Goal: Task Accomplishment & Management: Manage account settings

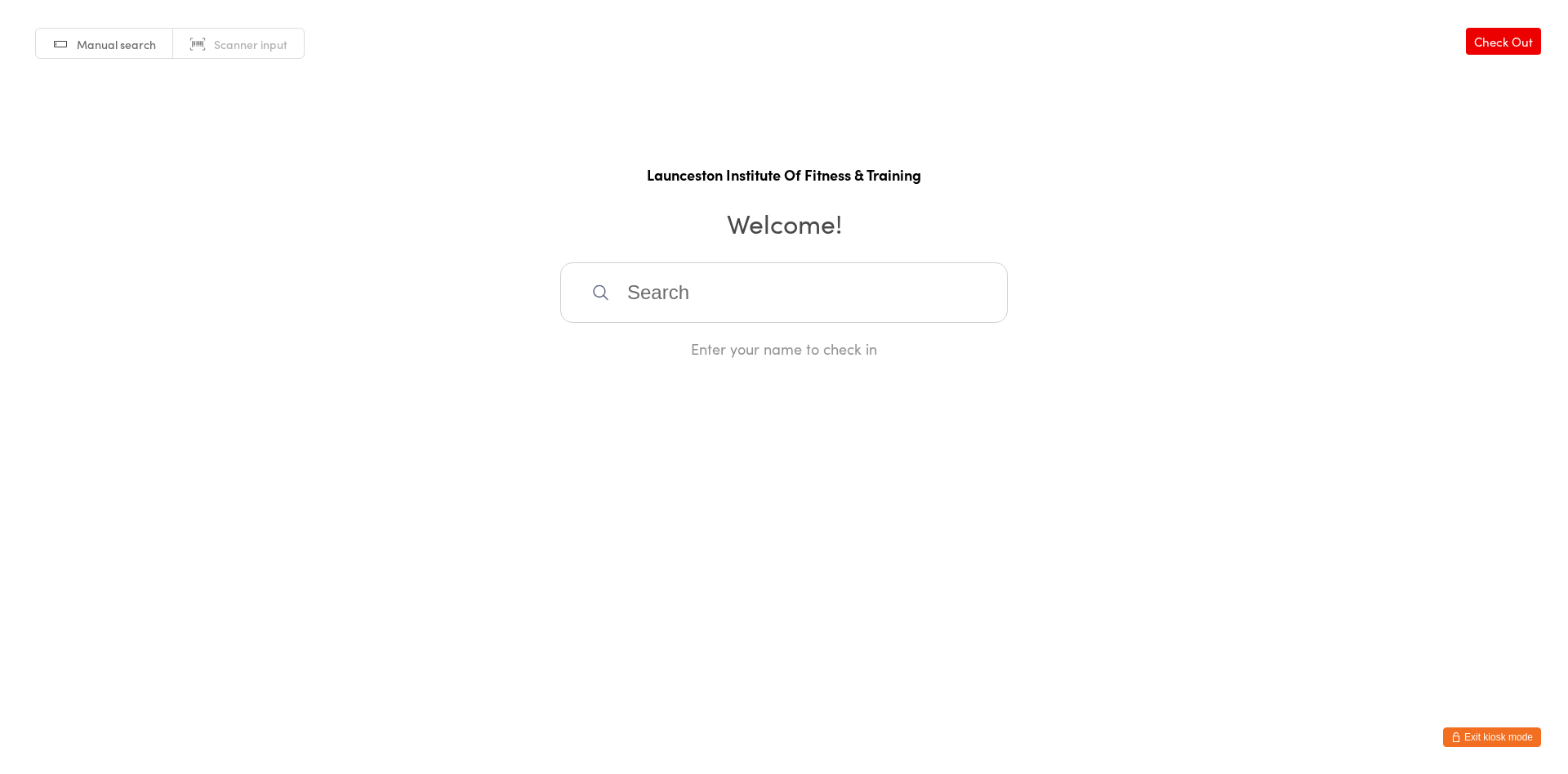
click at [1467, 737] on button "Exit kiosk mode" at bounding box center [1492, 737] width 98 height 20
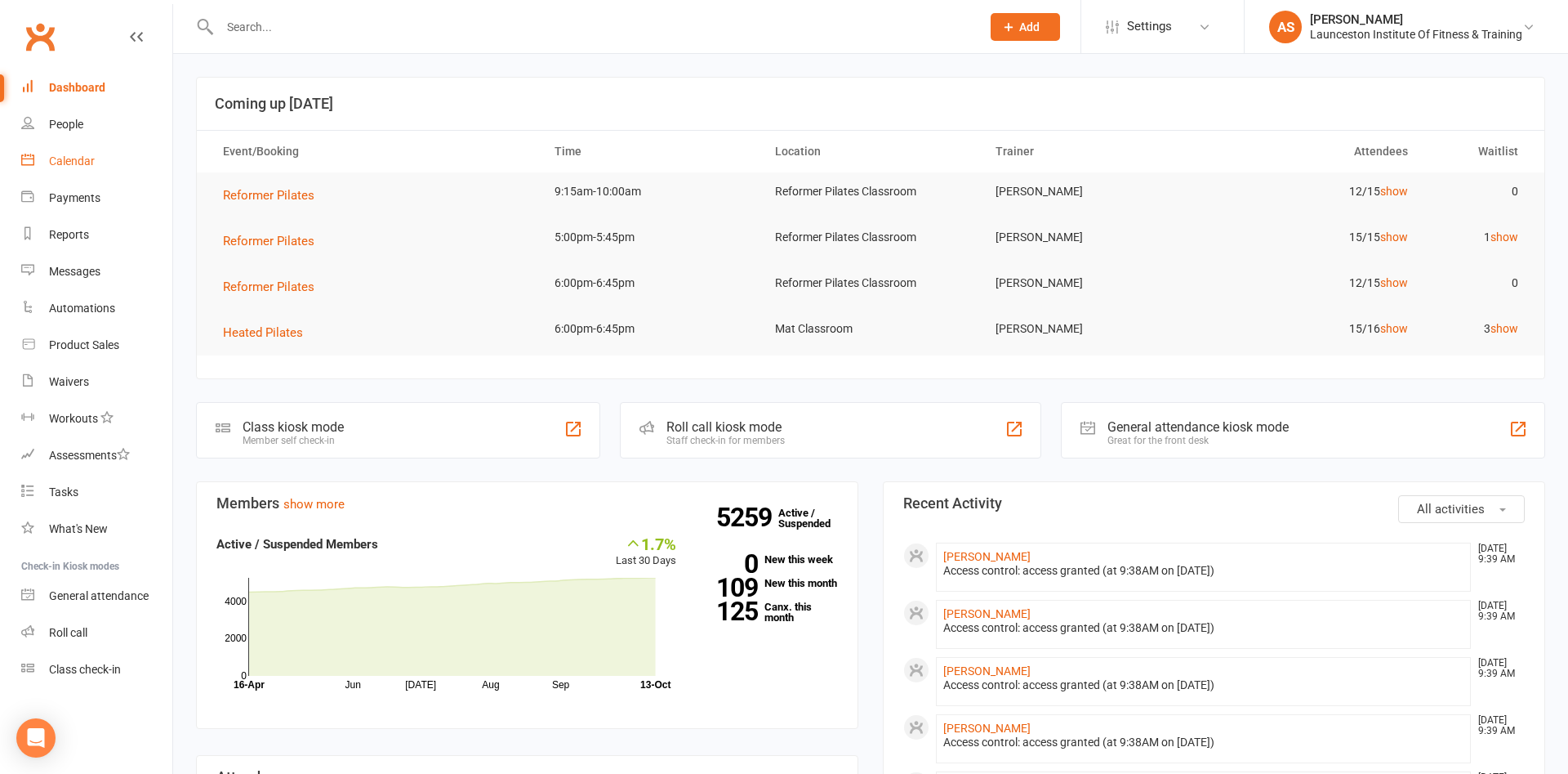
click at [87, 164] on div "Calendar" at bounding box center [71, 161] width 46 height 13
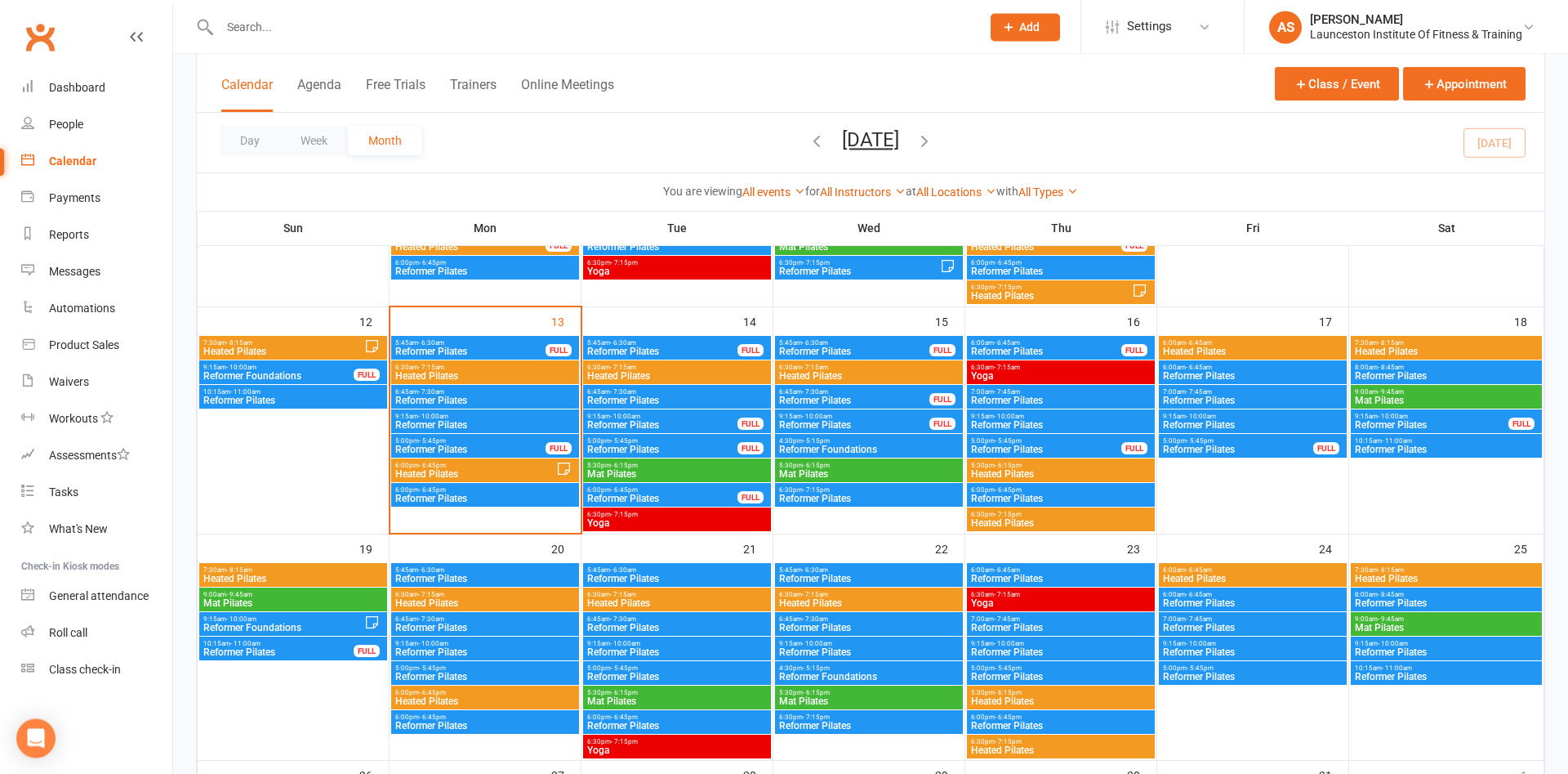
scroll to position [500, 0]
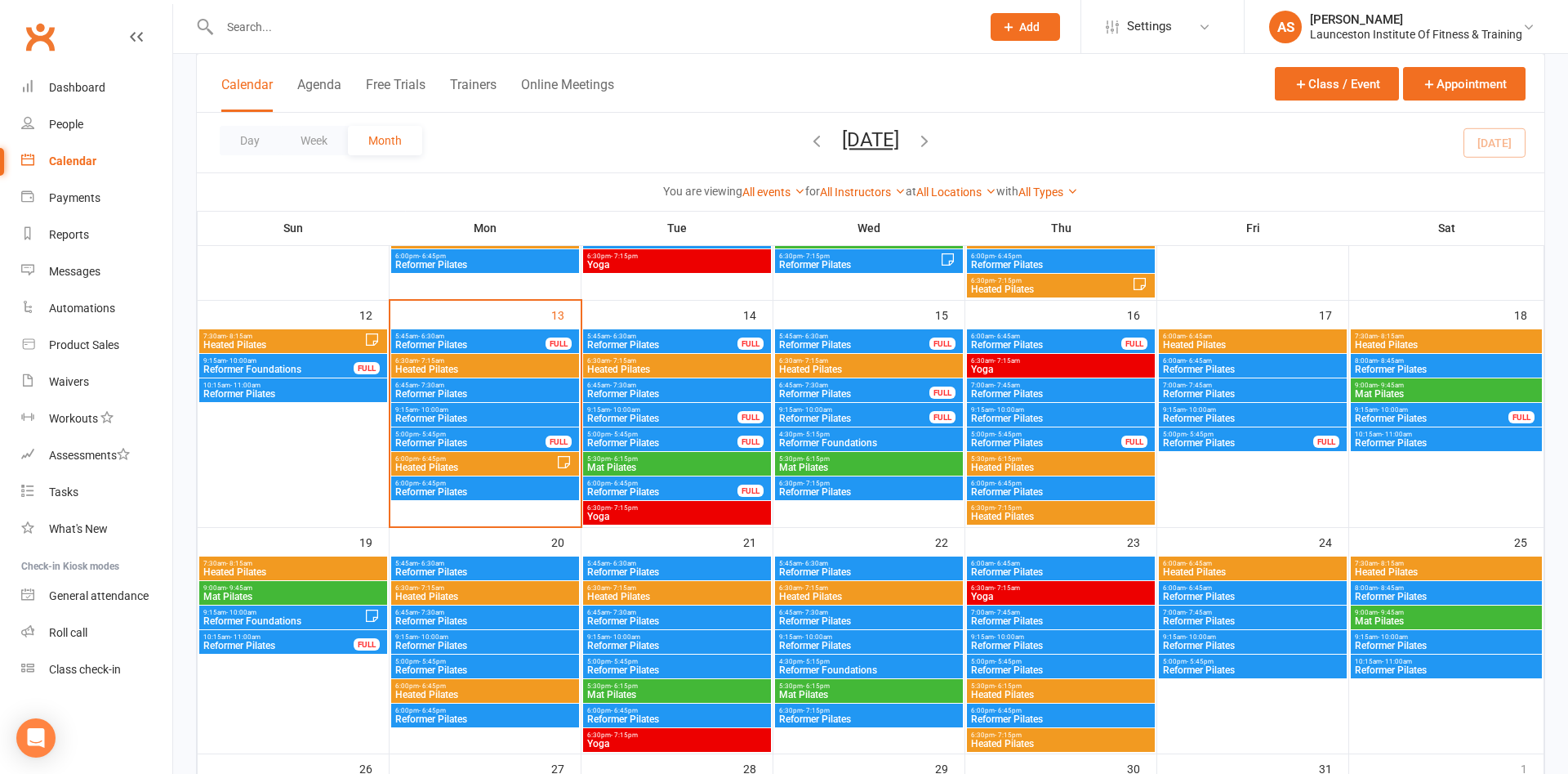
click at [466, 436] on span "5:00pm - 5:45pm" at bounding box center [470, 434] width 152 height 7
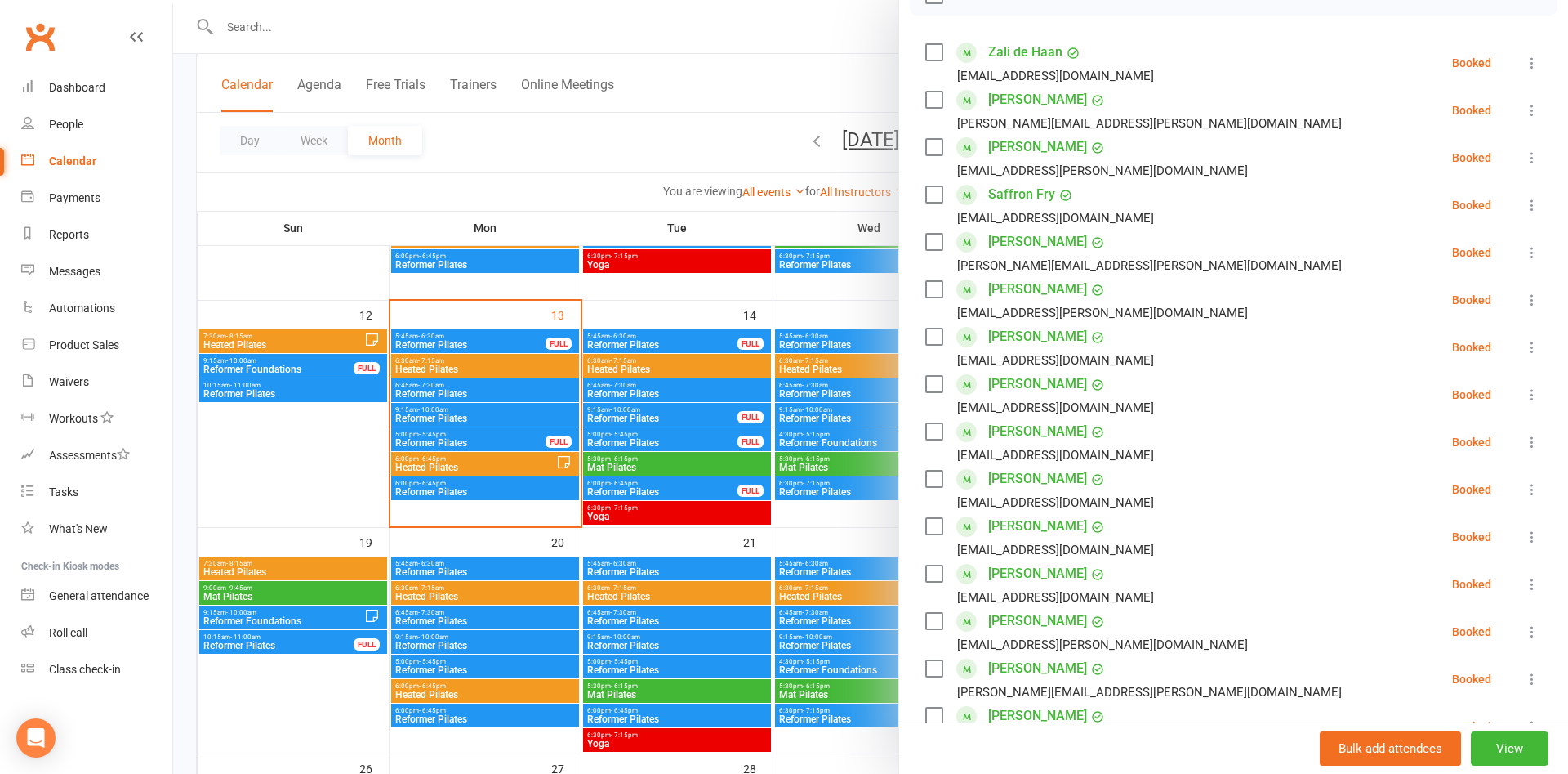
scroll to position [353, 0]
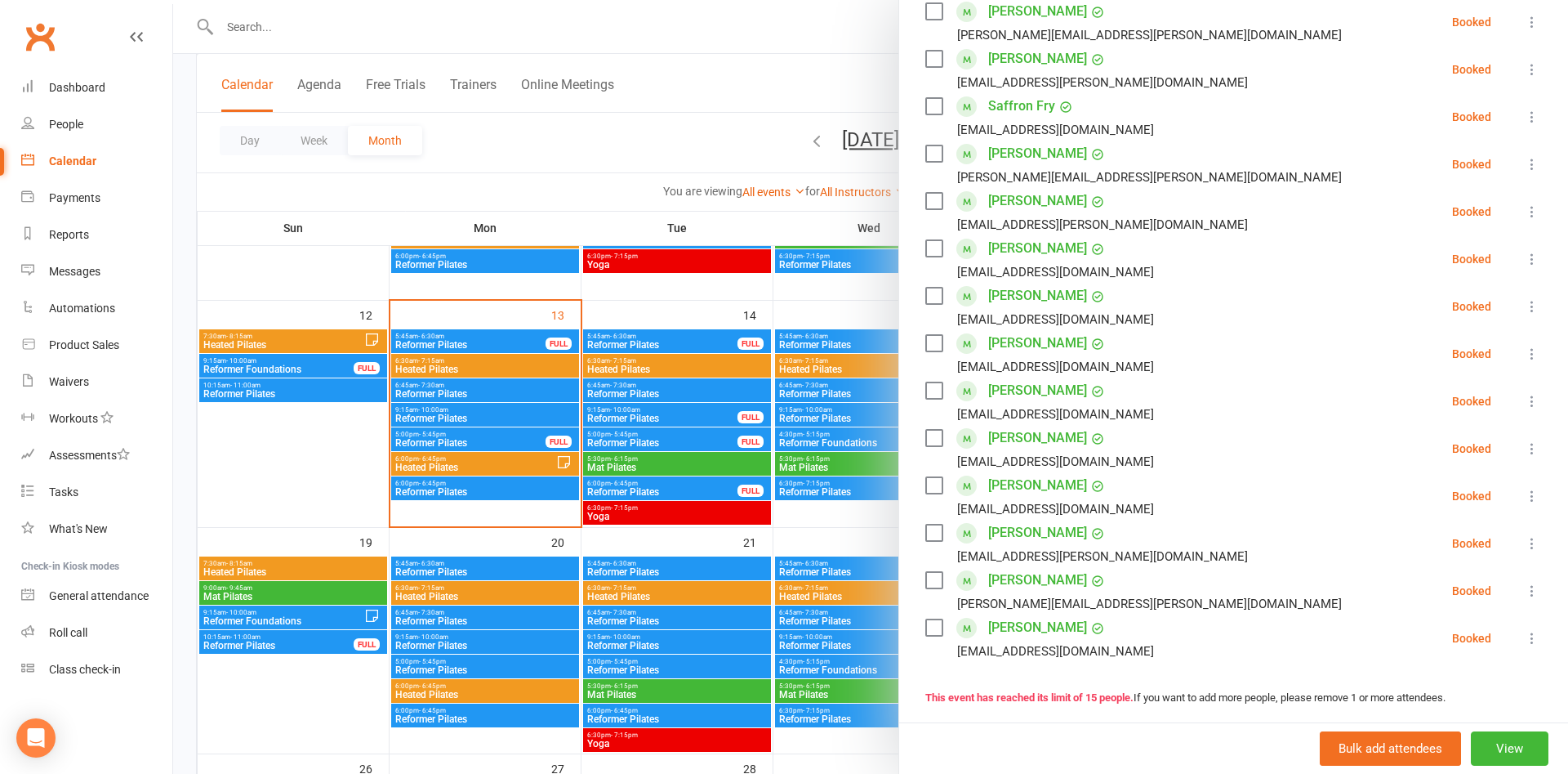
click at [1530, 641] on icon at bounding box center [1531, 637] width 16 height 16
click at [1412, 703] on link "Remove" at bounding box center [1446, 703] width 191 height 33
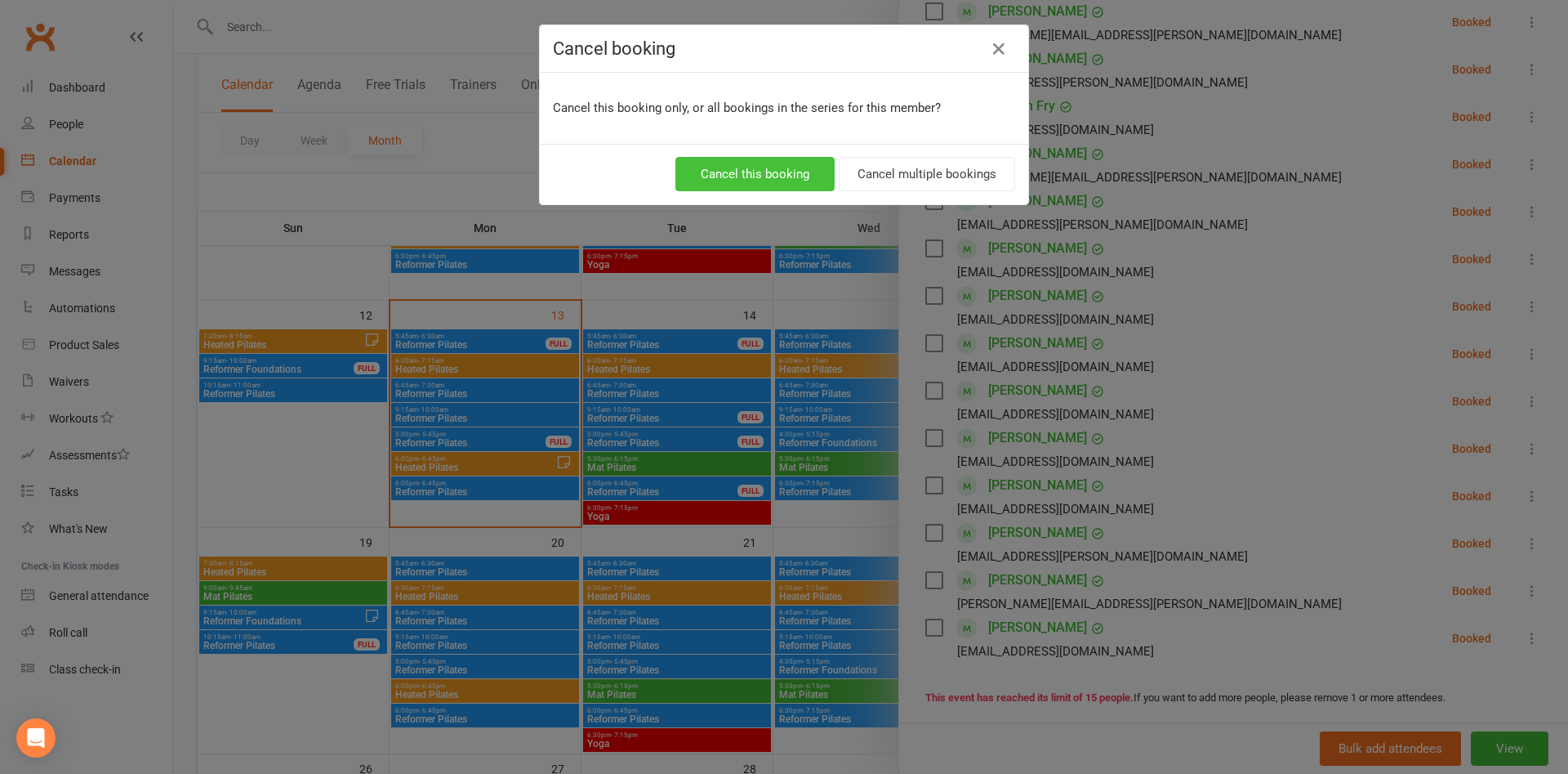
click at [784, 184] on button "Cancel this booking" at bounding box center [755, 174] width 159 height 34
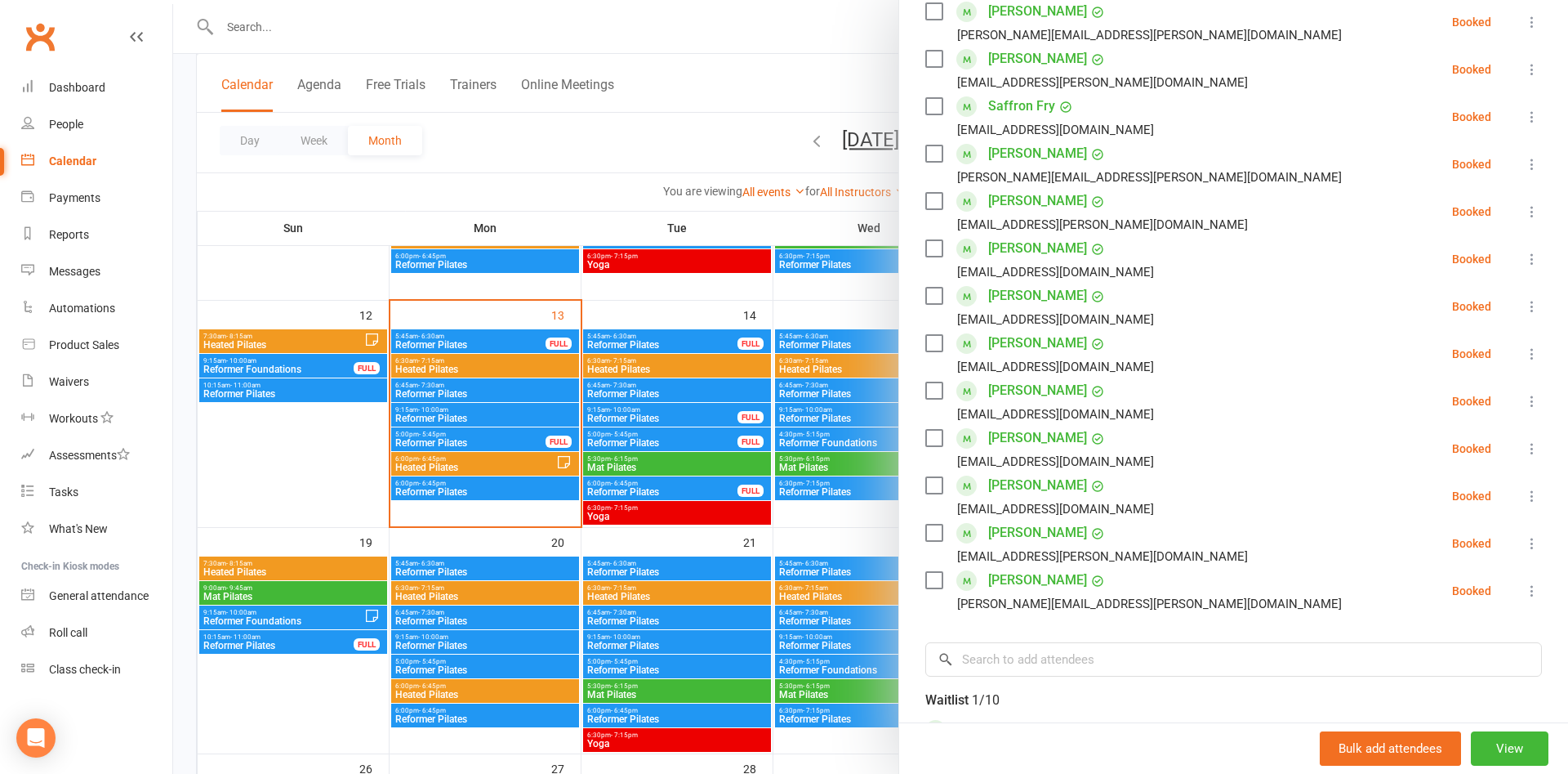
click at [667, 446] on div at bounding box center [870, 387] width 1395 height 774
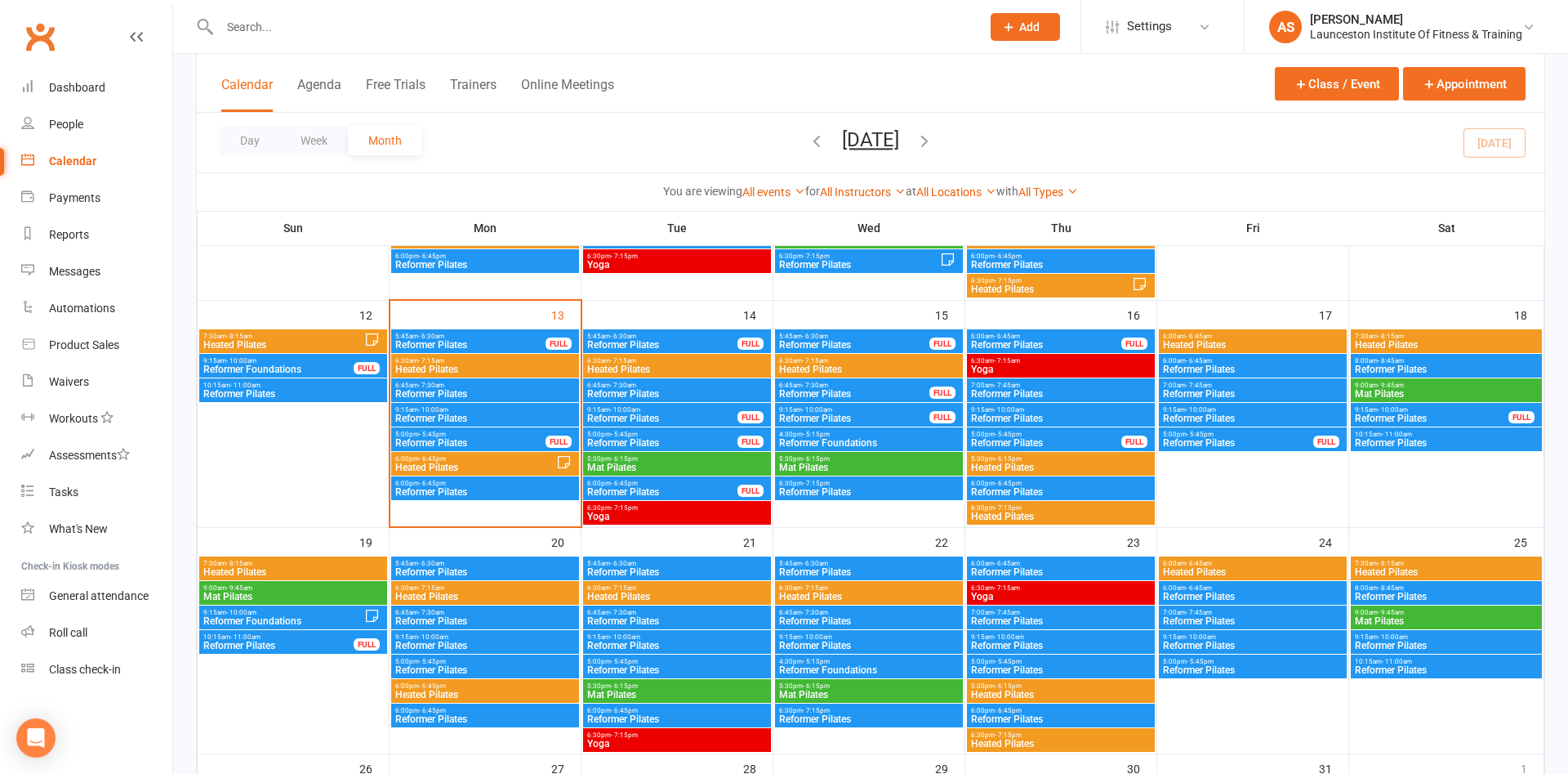
click at [490, 439] on span "Reformer Pilates" at bounding box center [470, 442] width 152 height 10
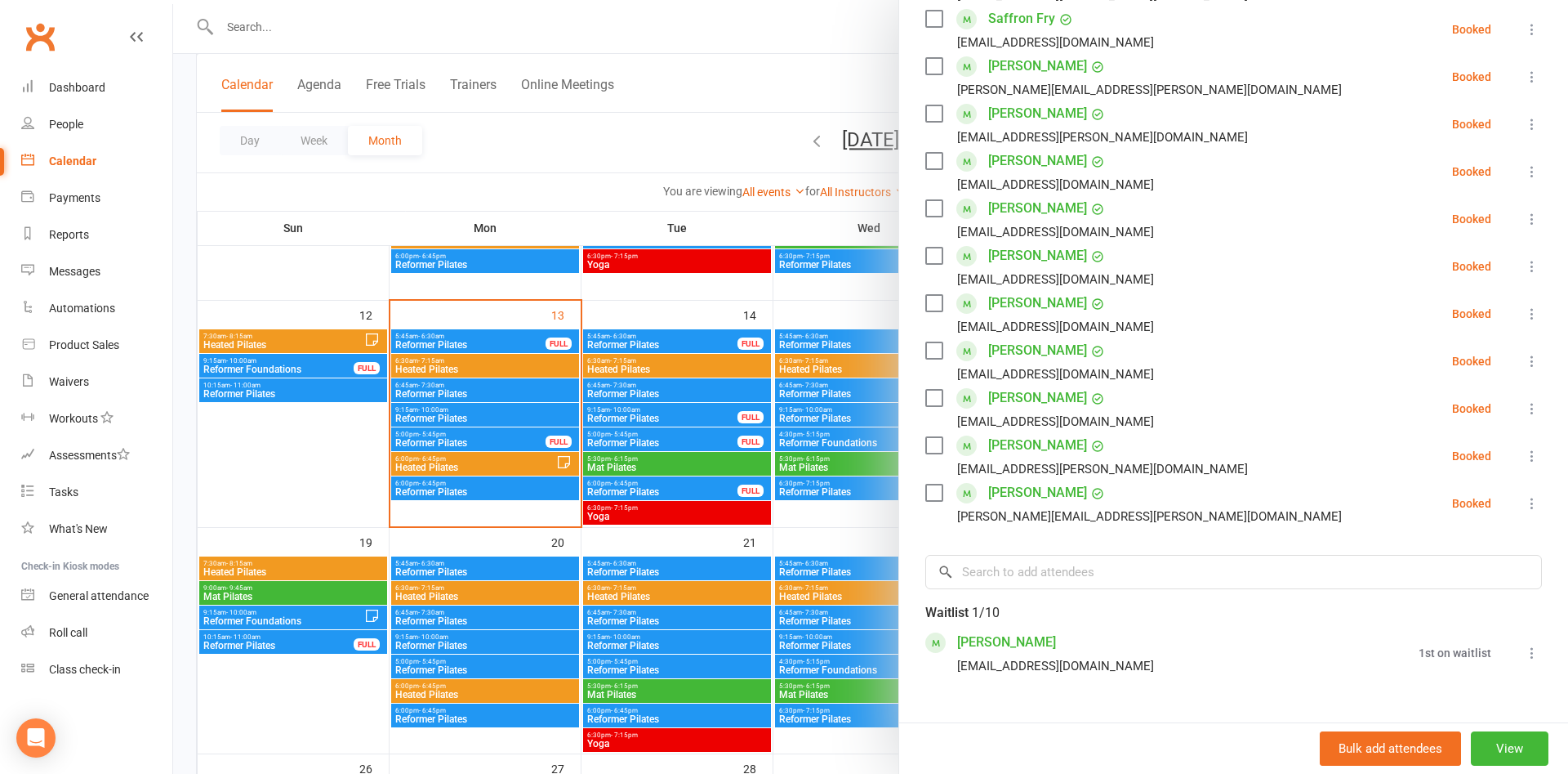
scroll to position [441, 0]
click at [735, 148] on div at bounding box center [870, 387] width 1395 height 774
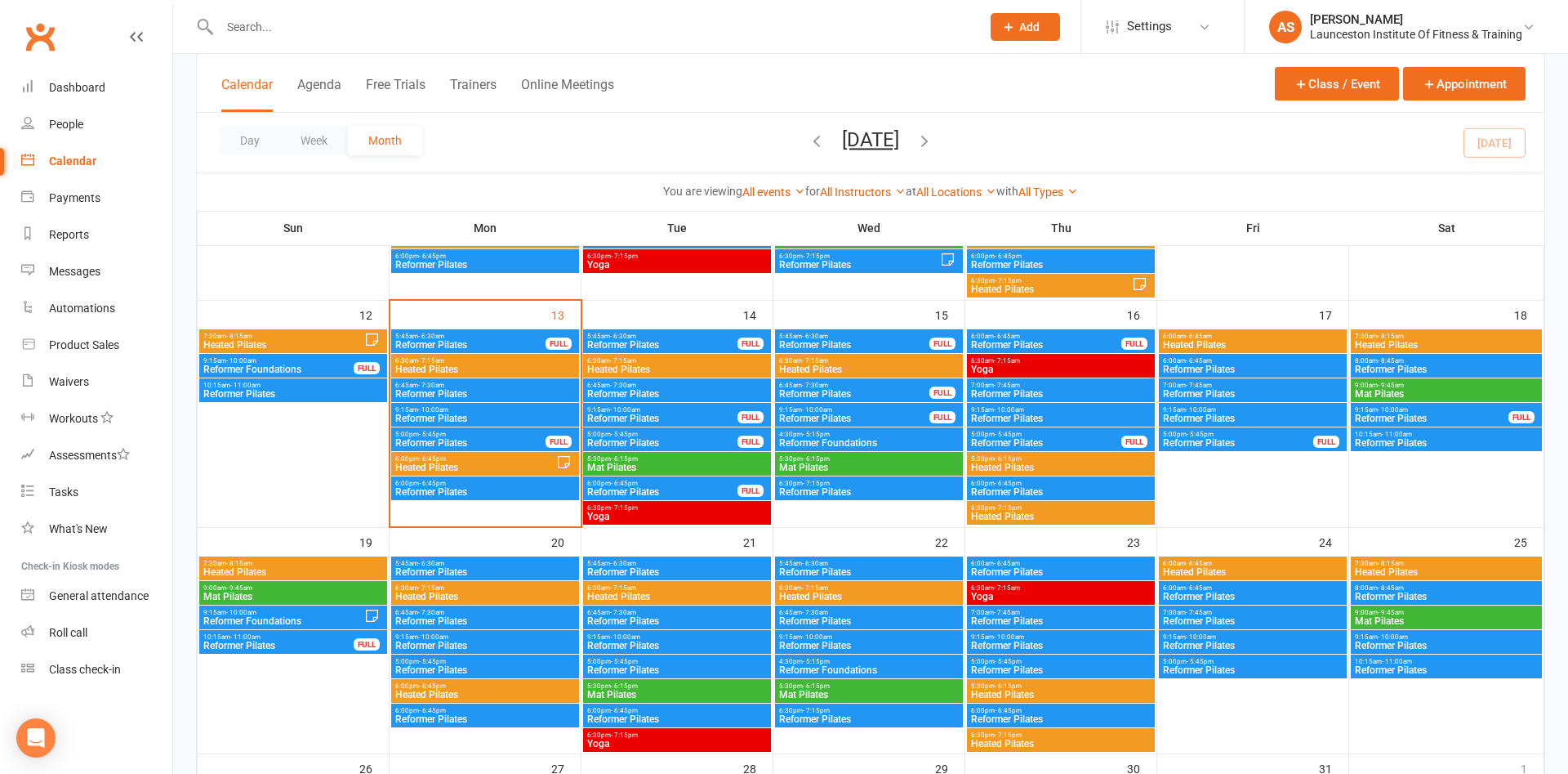
click at [651, 441] on span "Reformer Pilates" at bounding box center [662, 442] width 152 height 10
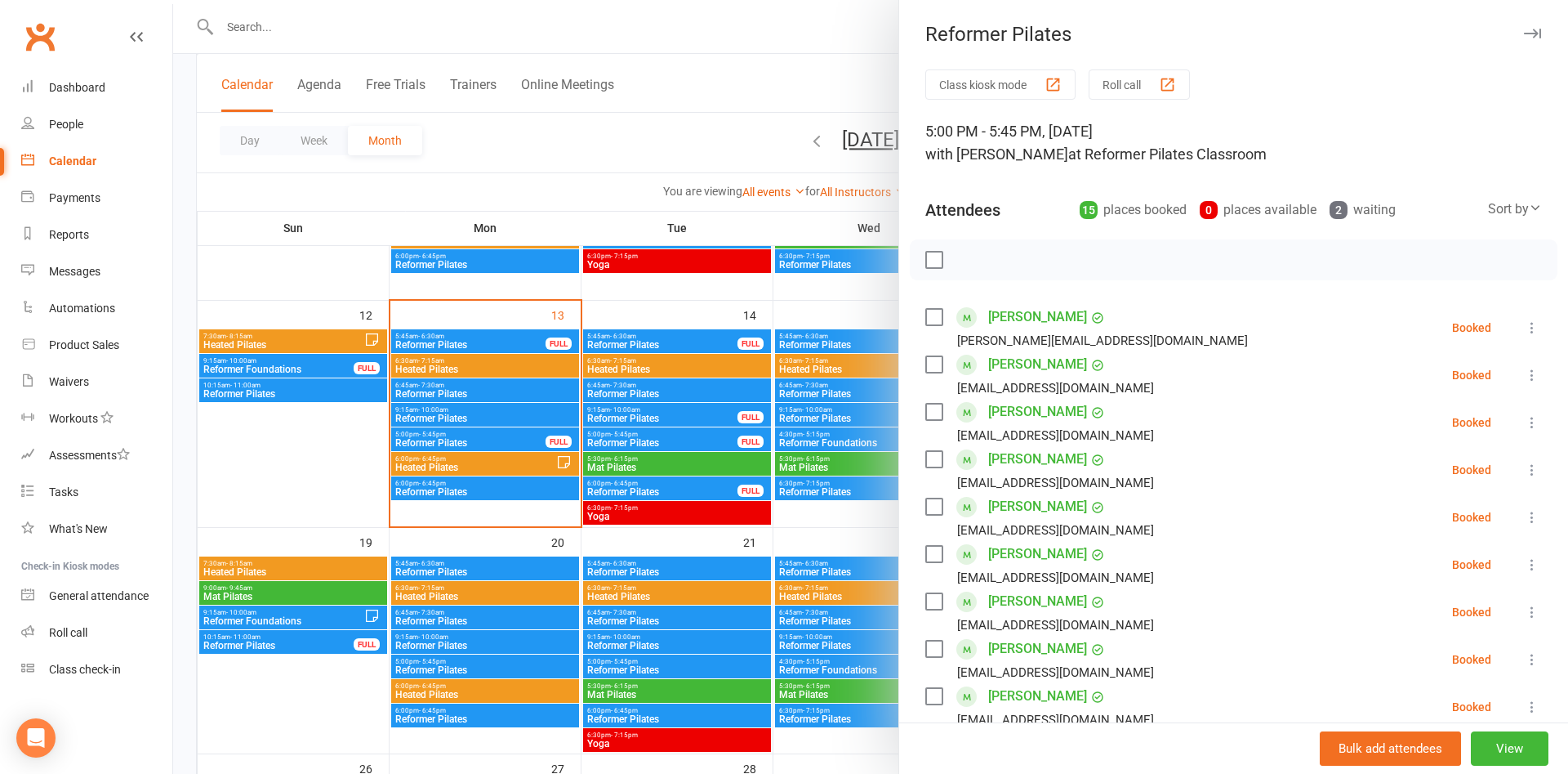
click at [818, 137] on div at bounding box center [870, 387] width 1395 height 774
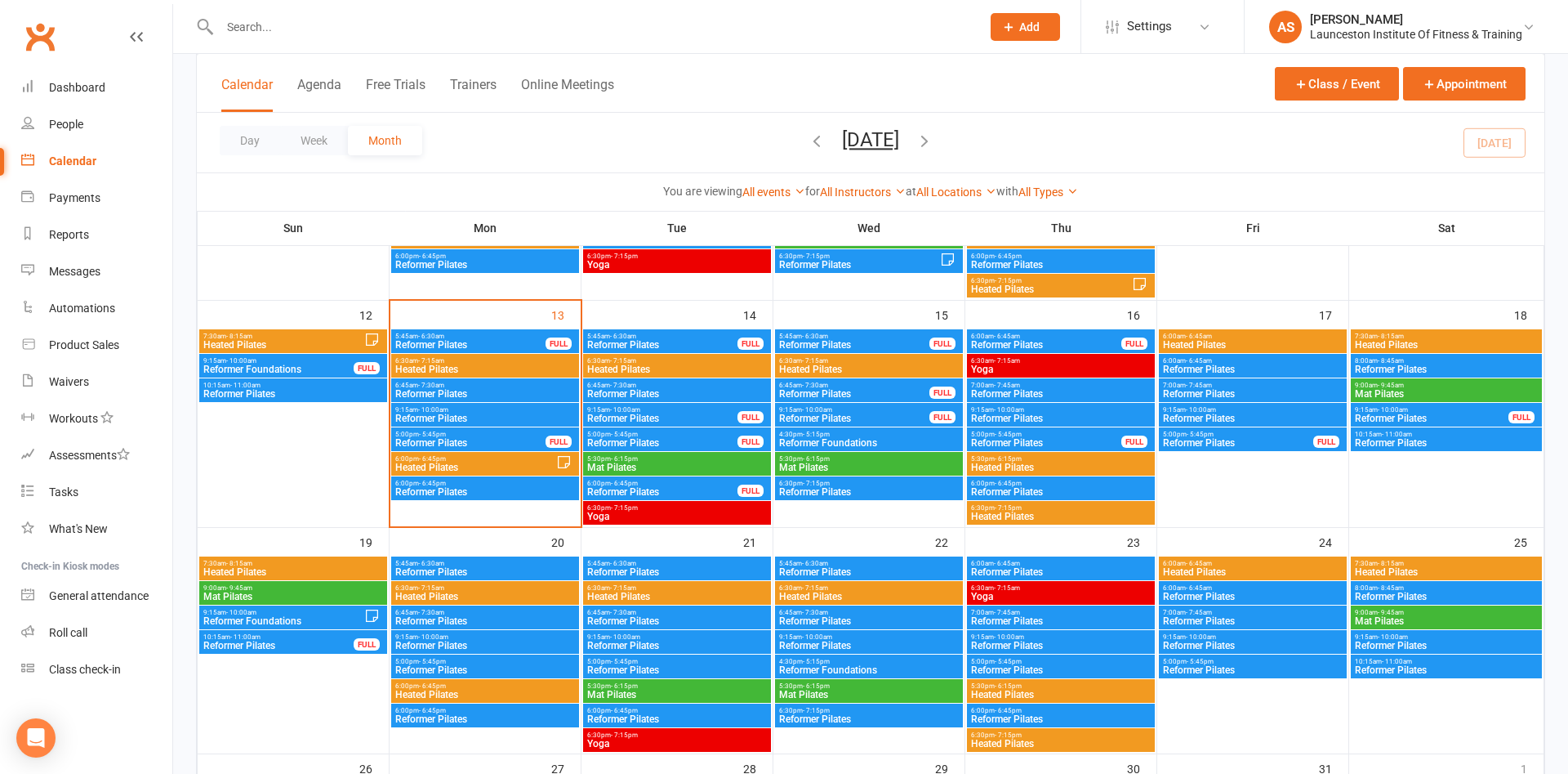
click at [1120, 465] on span "Heated Pilates" at bounding box center [1060, 467] width 181 height 10
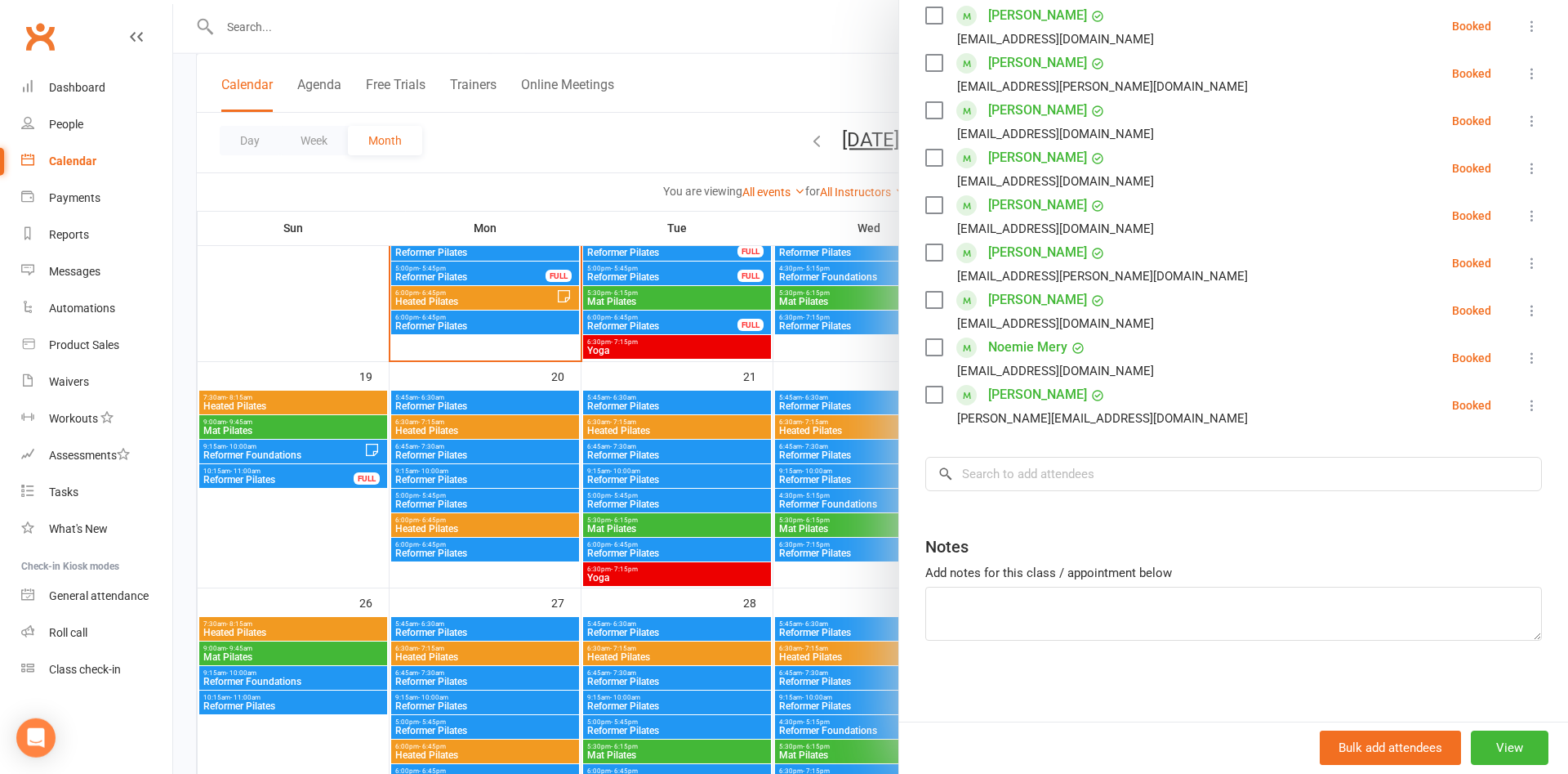
scroll to position [667, 0]
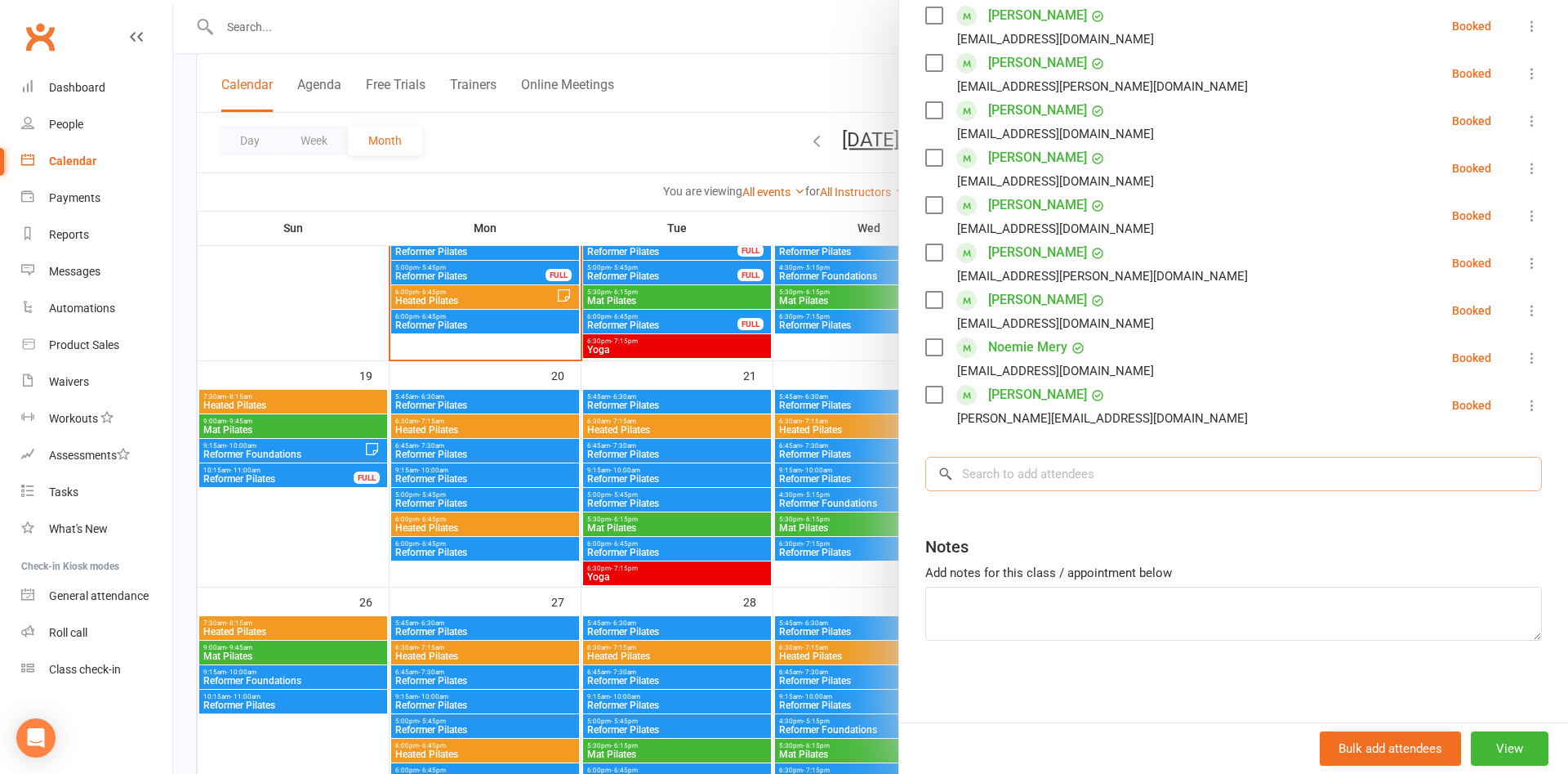
click at [1138, 468] on input "search" at bounding box center [1233, 474] width 617 height 34
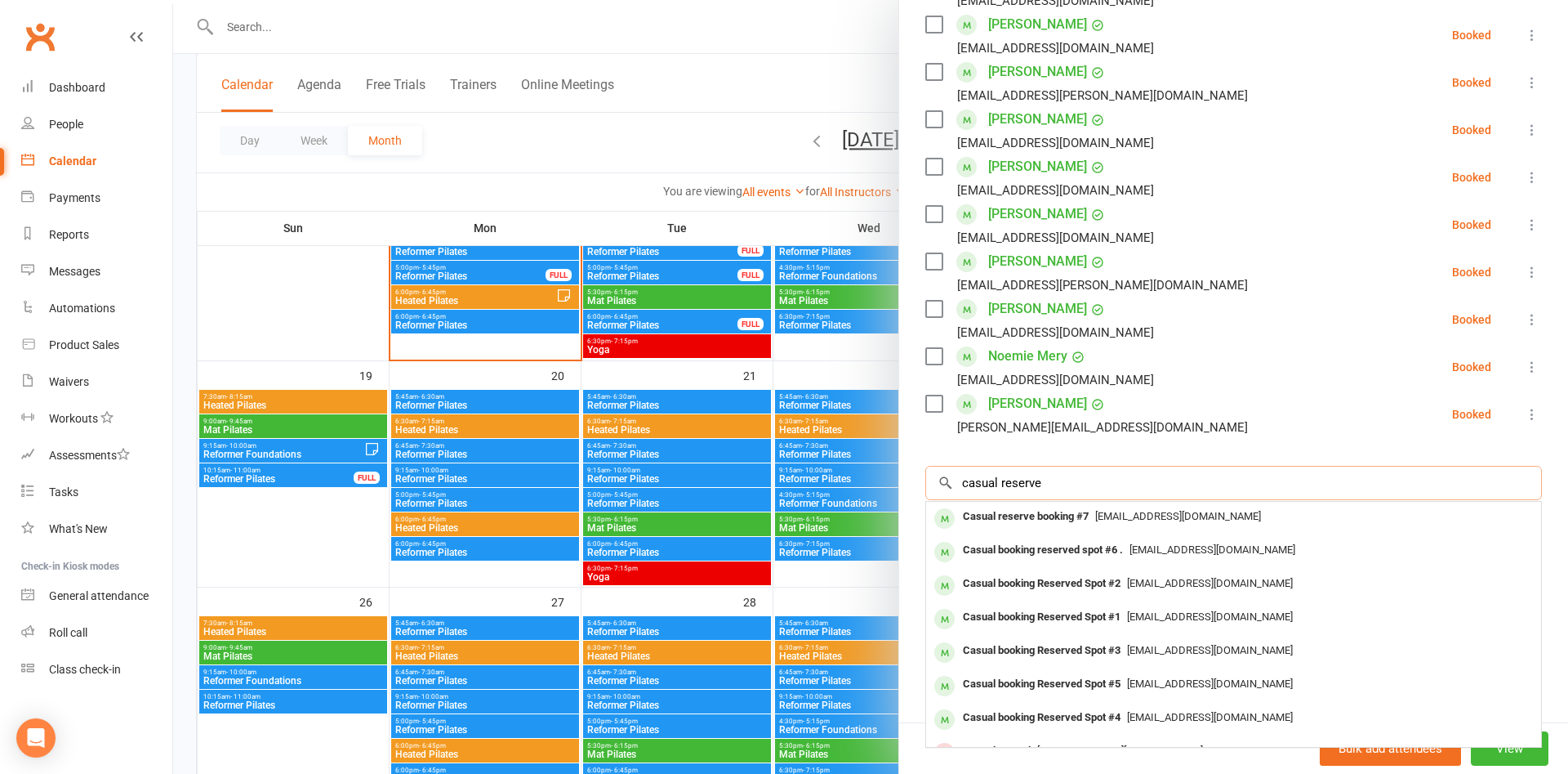
scroll to position [540, 0]
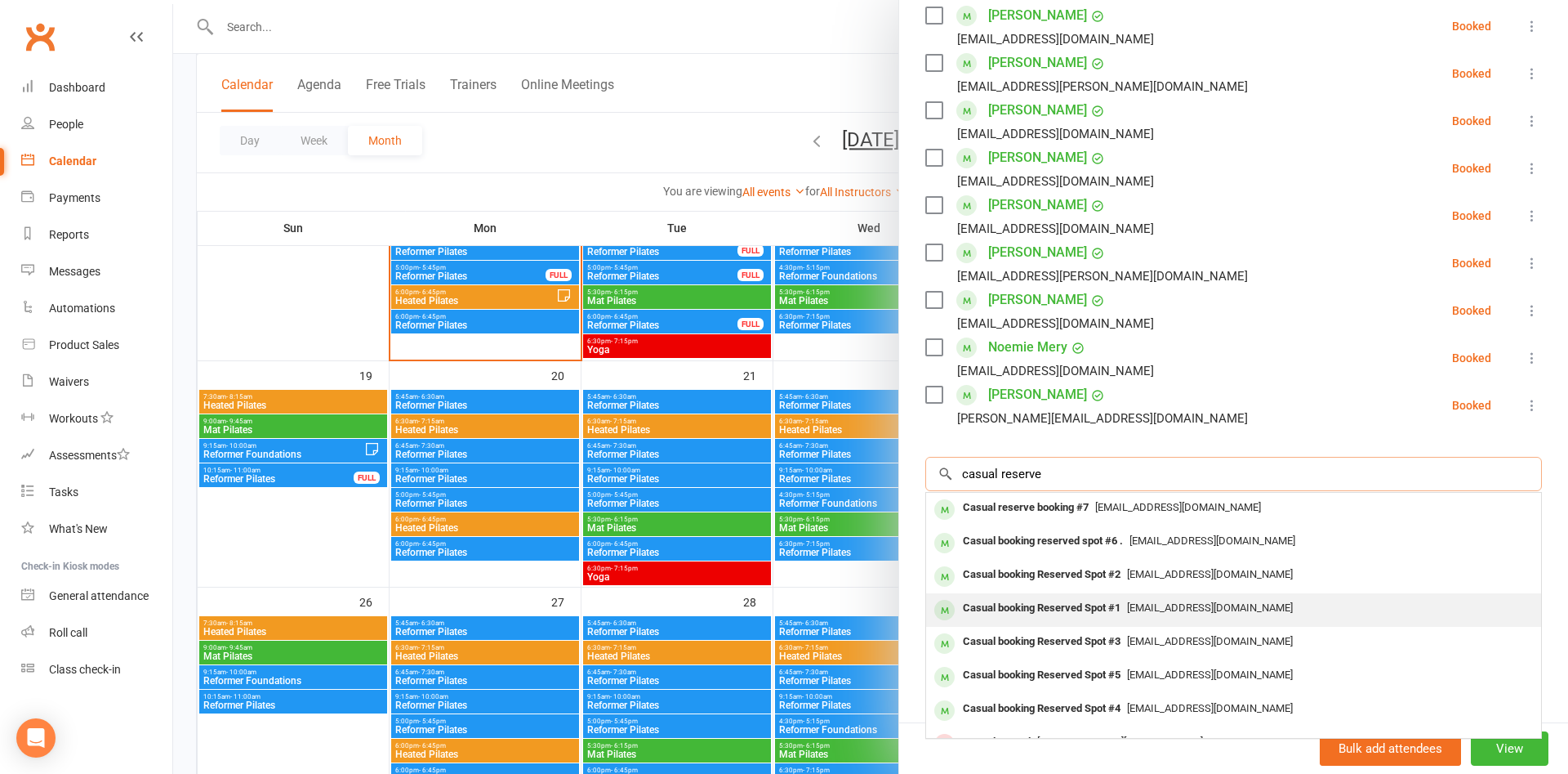
type input "casual reserve"
click at [1174, 601] on div "pilates@liftcentre.com.au" at bounding box center [1233, 608] width 601 height 24
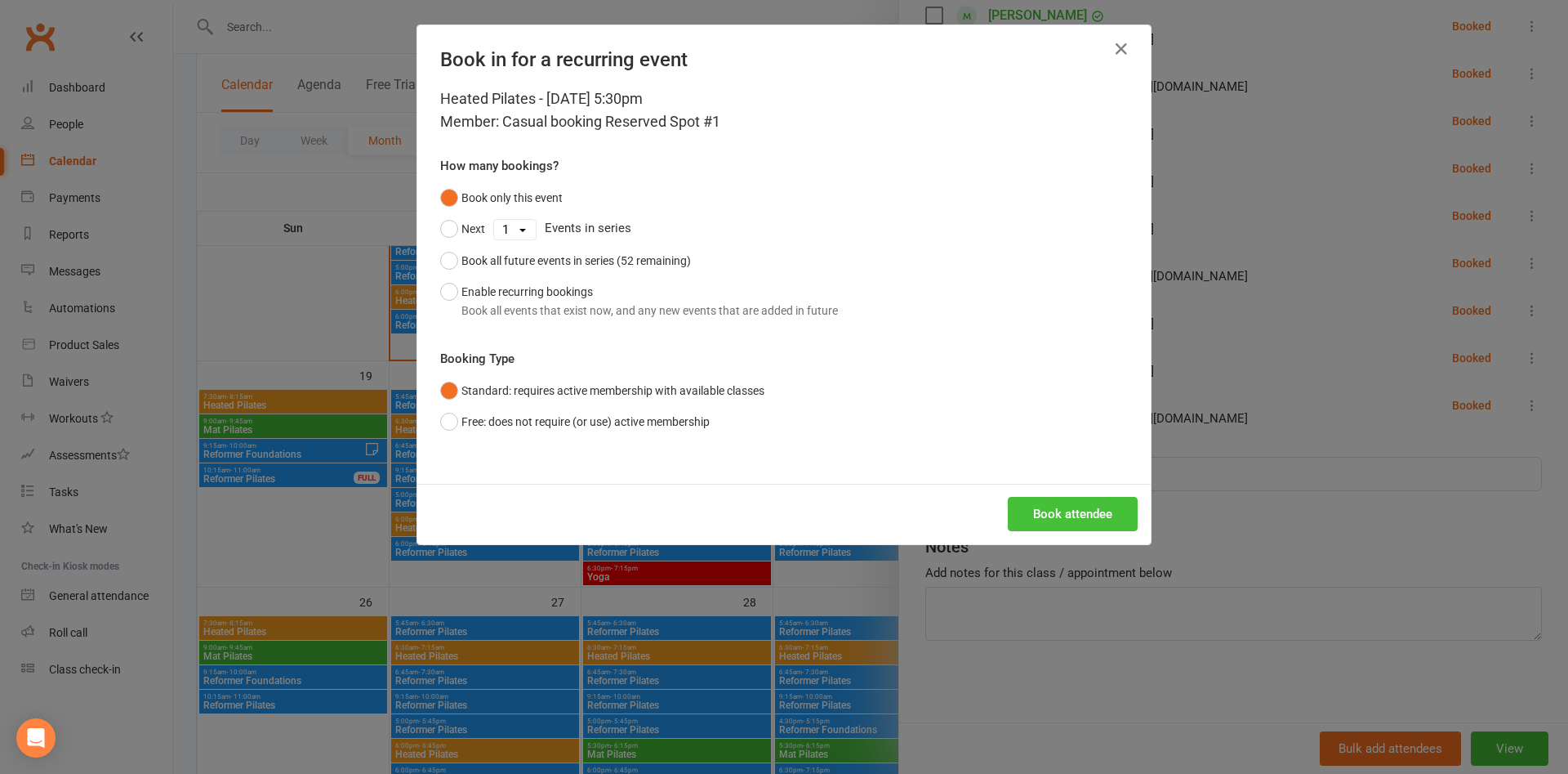
click at [1041, 508] on button "Book attendee" at bounding box center [1072, 513] width 129 height 34
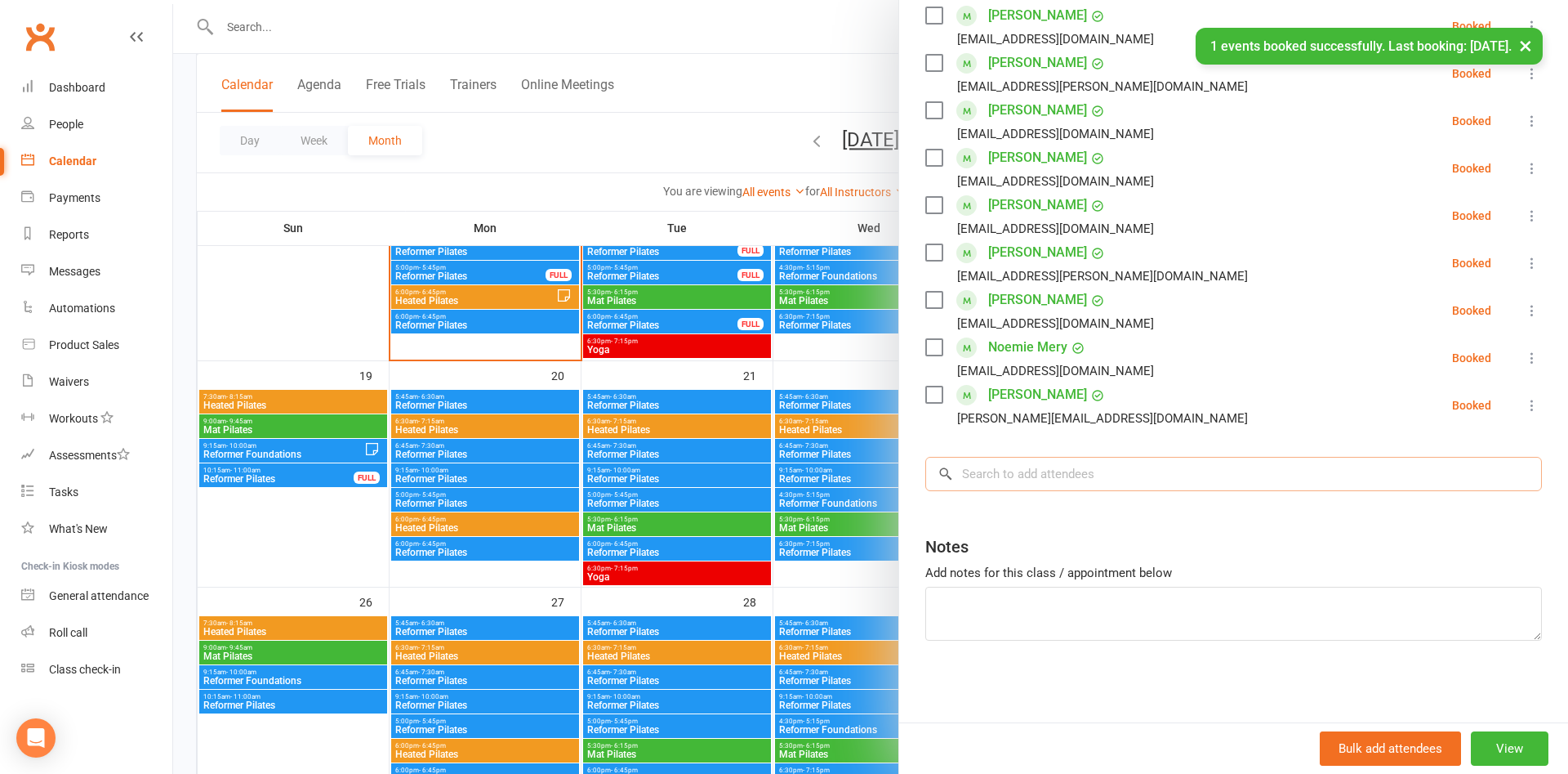
click at [1049, 479] on input "search" at bounding box center [1233, 474] width 617 height 34
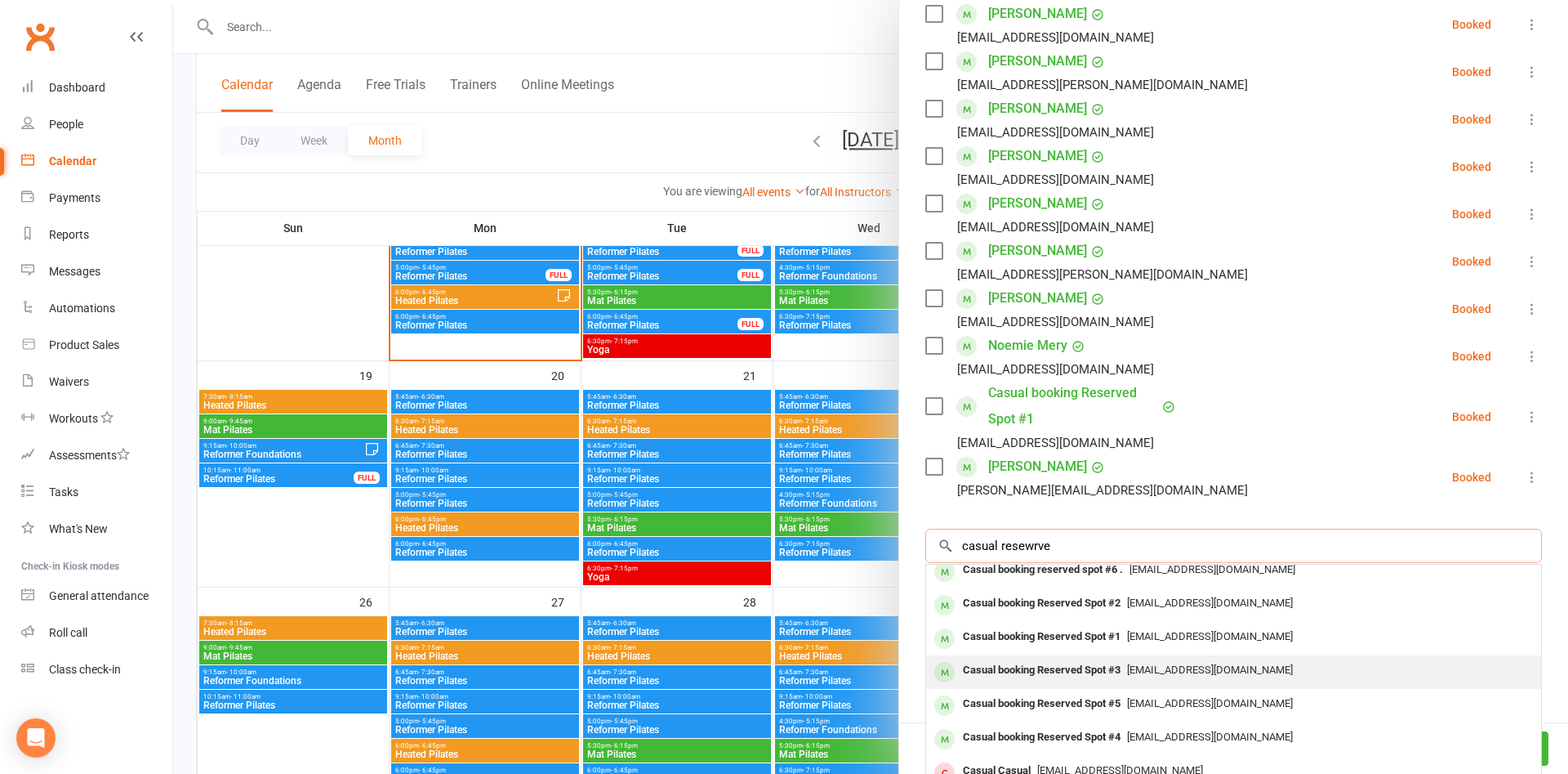
scroll to position [0, 0]
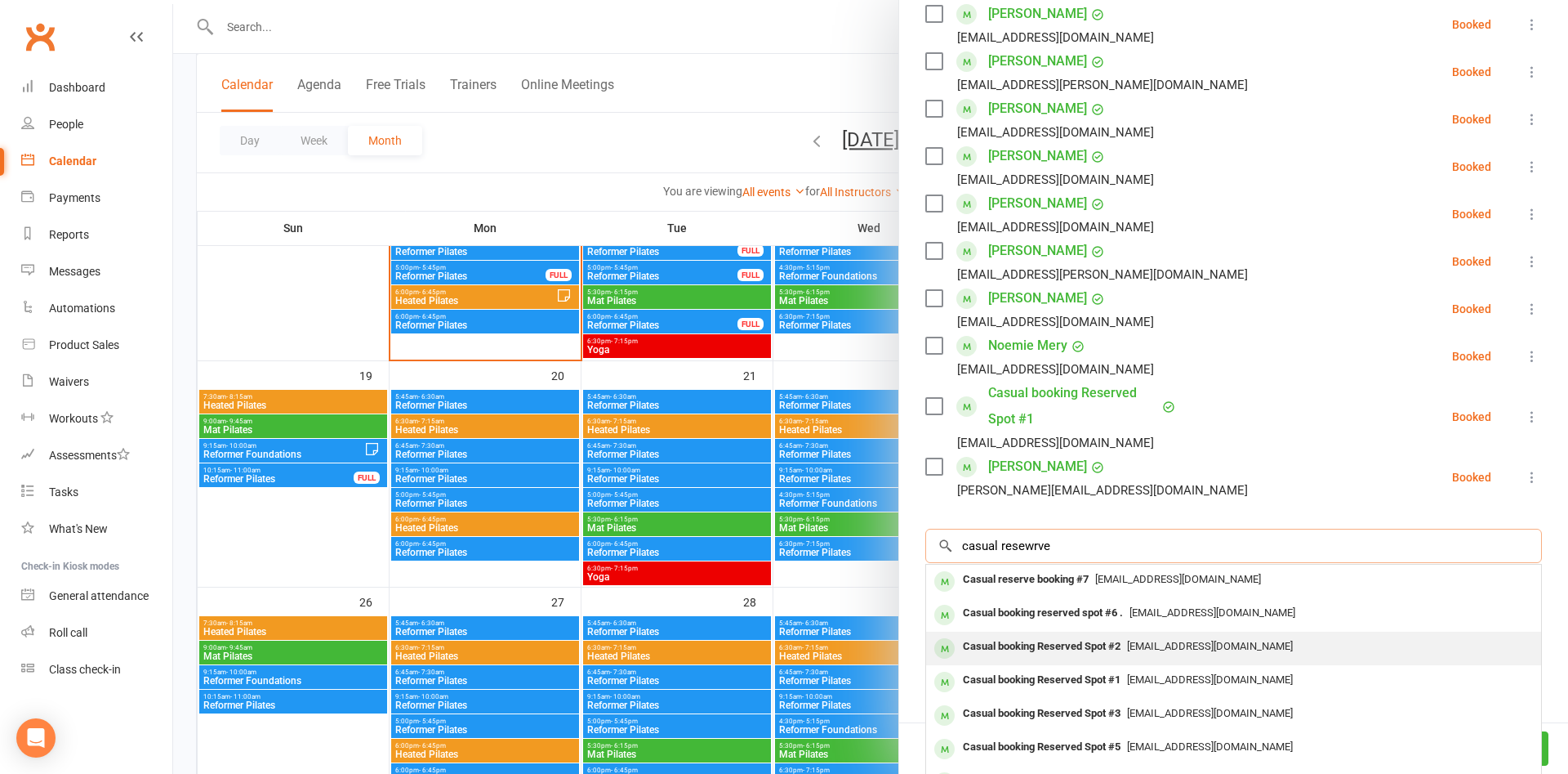
type input "casual resewrve"
click at [1163, 636] on div "pilates@liftcentre.com.au" at bounding box center [1233, 646] width 601 height 24
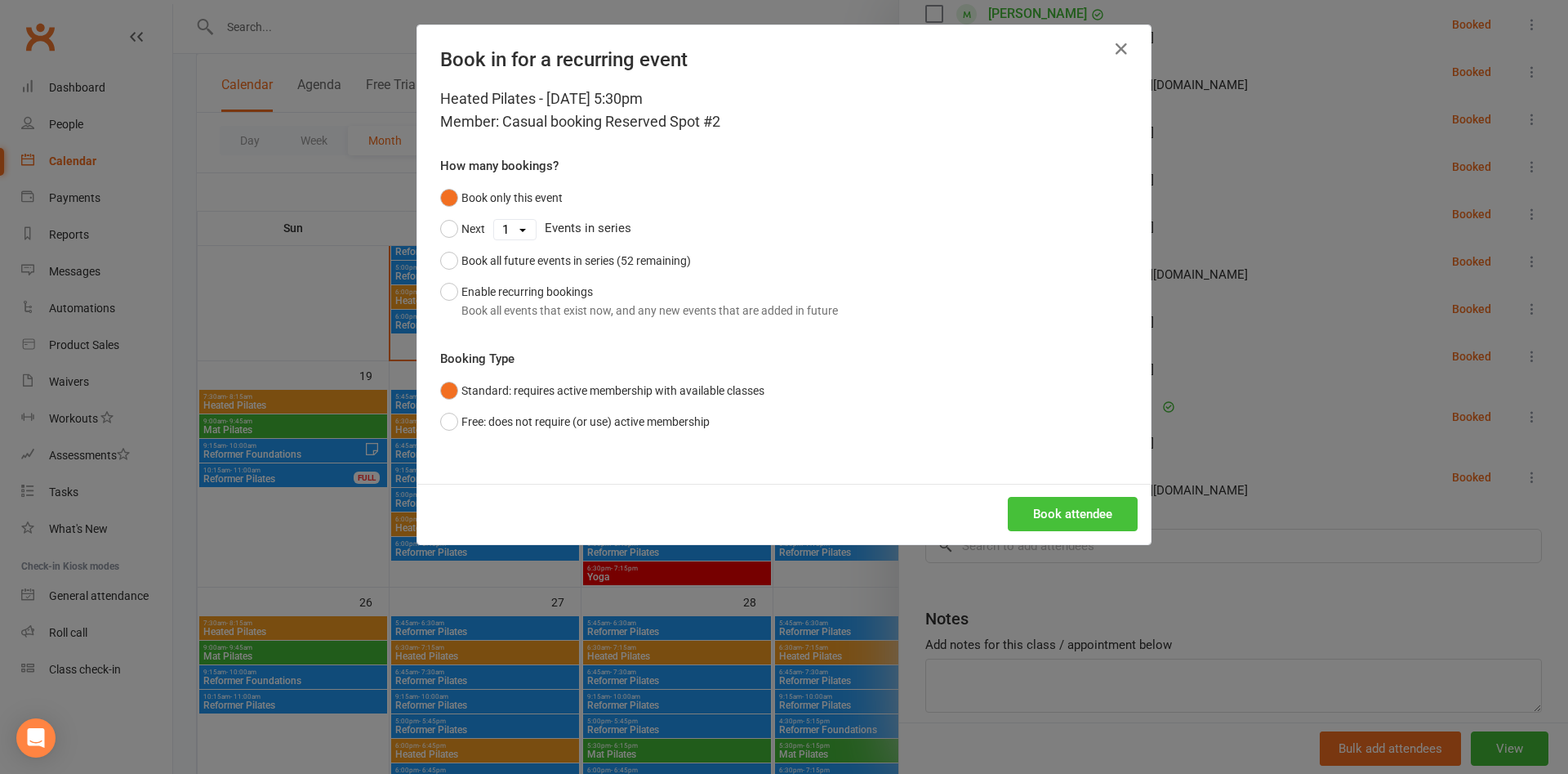
click at [1114, 508] on button "Book attendee" at bounding box center [1072, 513] width 129 height 34
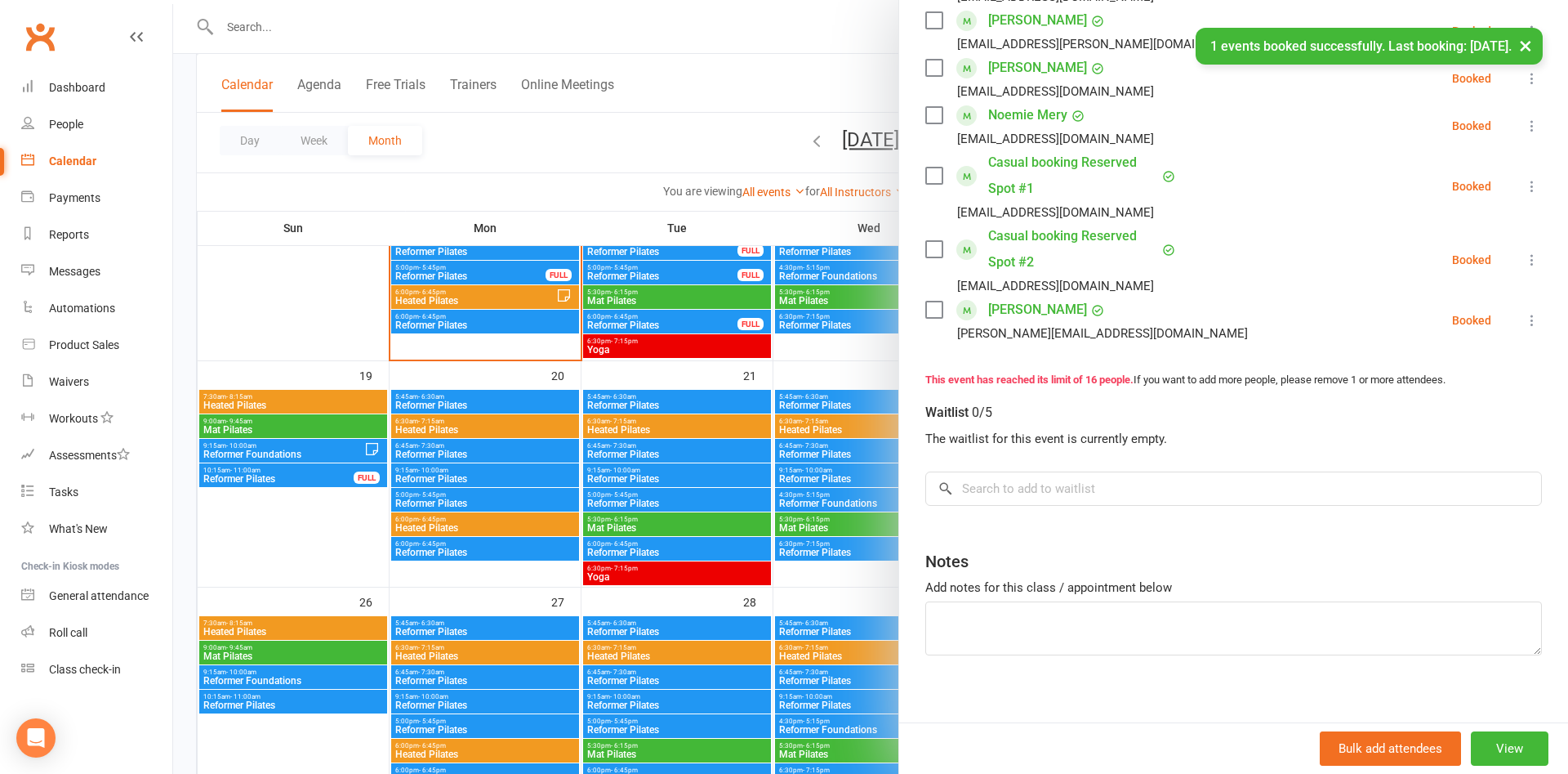
scroll to position [786, 0]
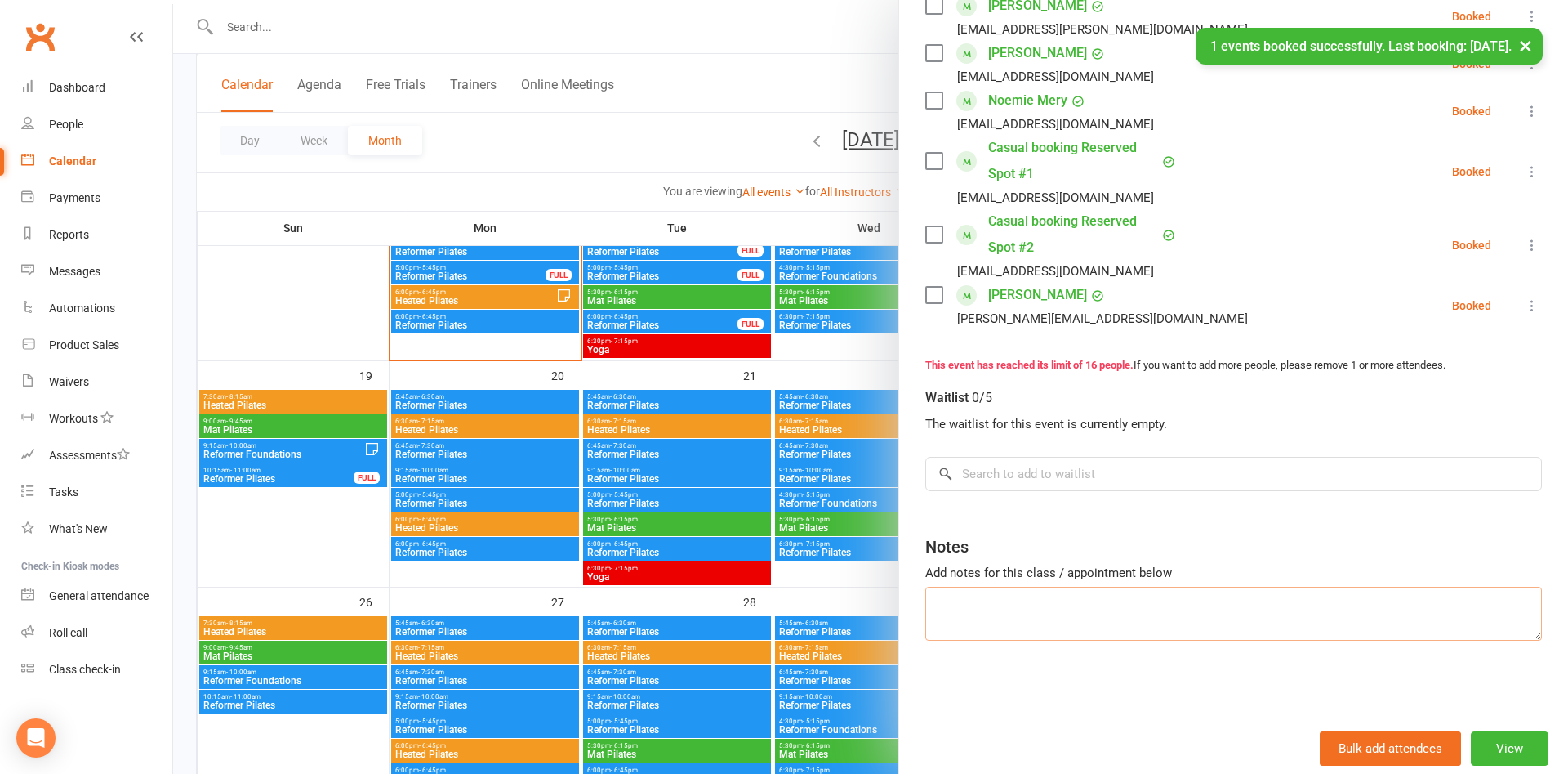
click at [1081, 624] on textarea at bounding box center [1233, 613] width 617 height 54
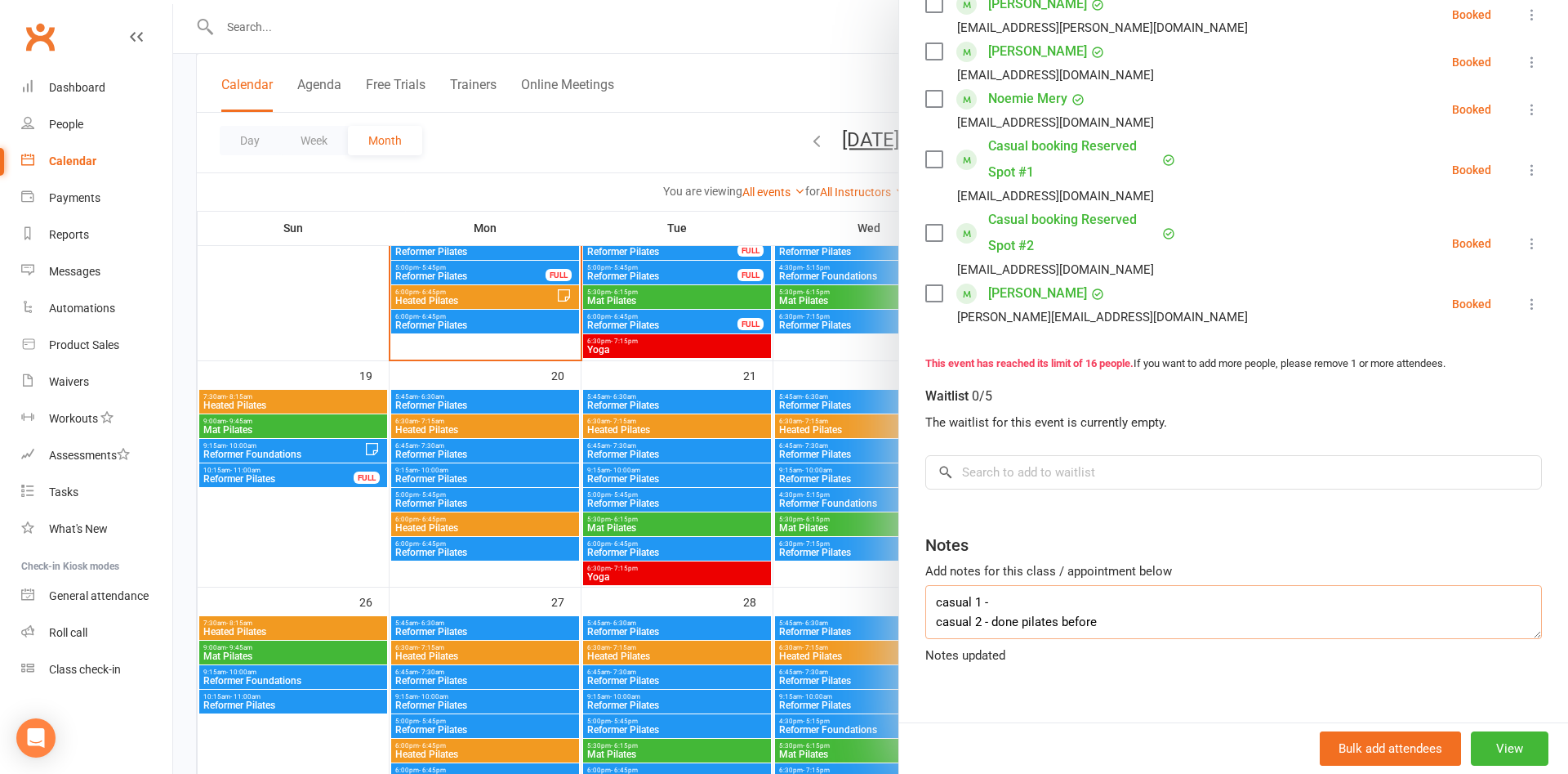
click at [1021, 599] on textarea "casual 1 - casual 2 - done pilates before" at bounding box center [1233, 612] width 617 height 54
click at [1125, 620] on textarea "casual 1 - done pilates before - need to pay casual 2 - done pilates before" at bounding box center [1233, 612] width 617 height 54
click at [989, 602] on textarea "casual 1 - done pilates before - need to pay casual 2 - done pilates before - n…" at bounding box center [1233, 612] width 617 height 54
type textarea "casual 1 - done pilates before - need to pay casual 2 - done pilates before - n…"
click at [113, 587] on link "General attendance" at bounding box center [96, 595] width 151 height 37
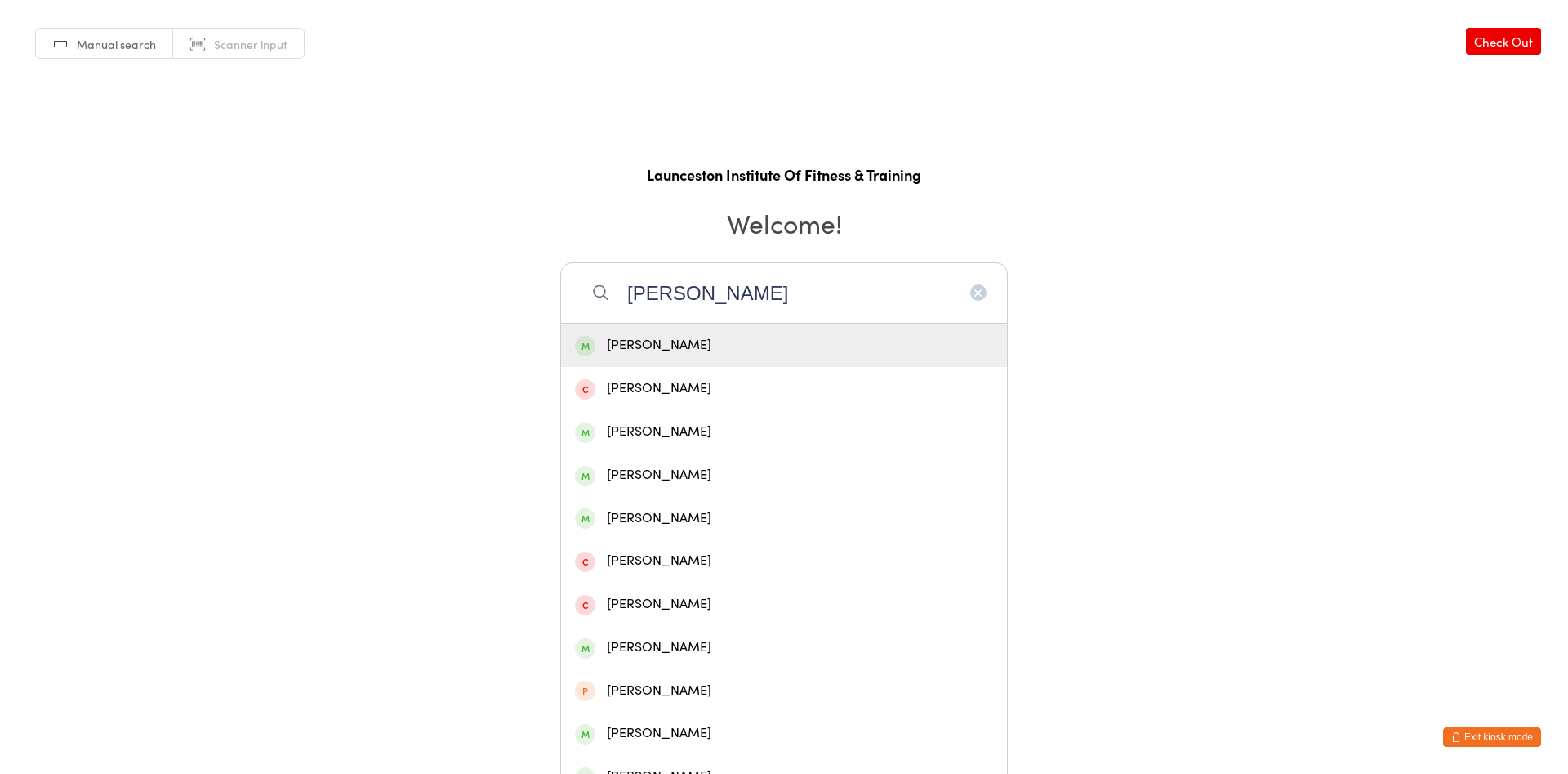
type input "tammie"
click at [680, 341] on div "Tammie Gardner" at bounding box center [784, 345] width 418 height 22
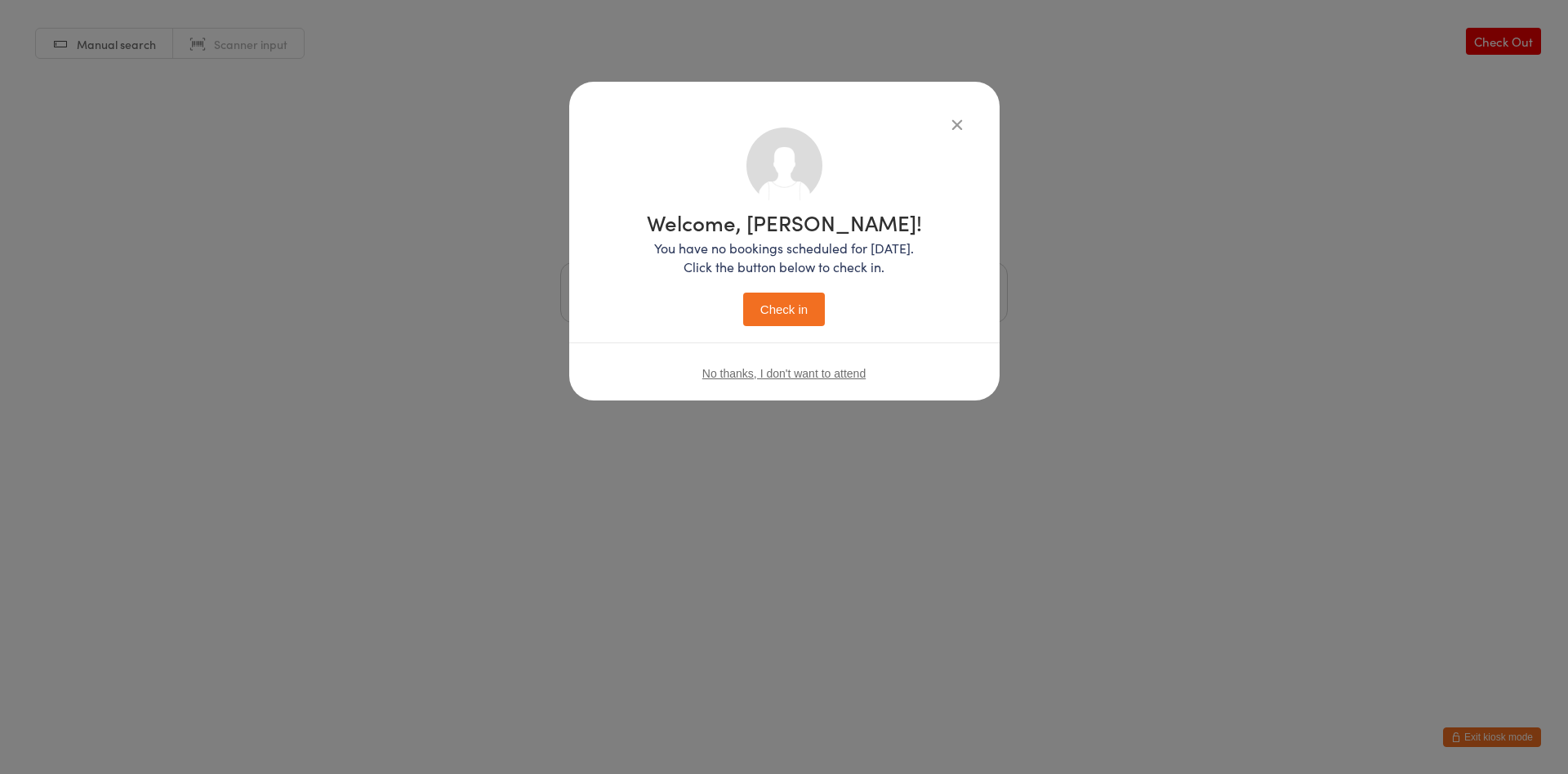
click at [784, 312] on button "Check in" at bounding box center [784, 310] width 82 height 34
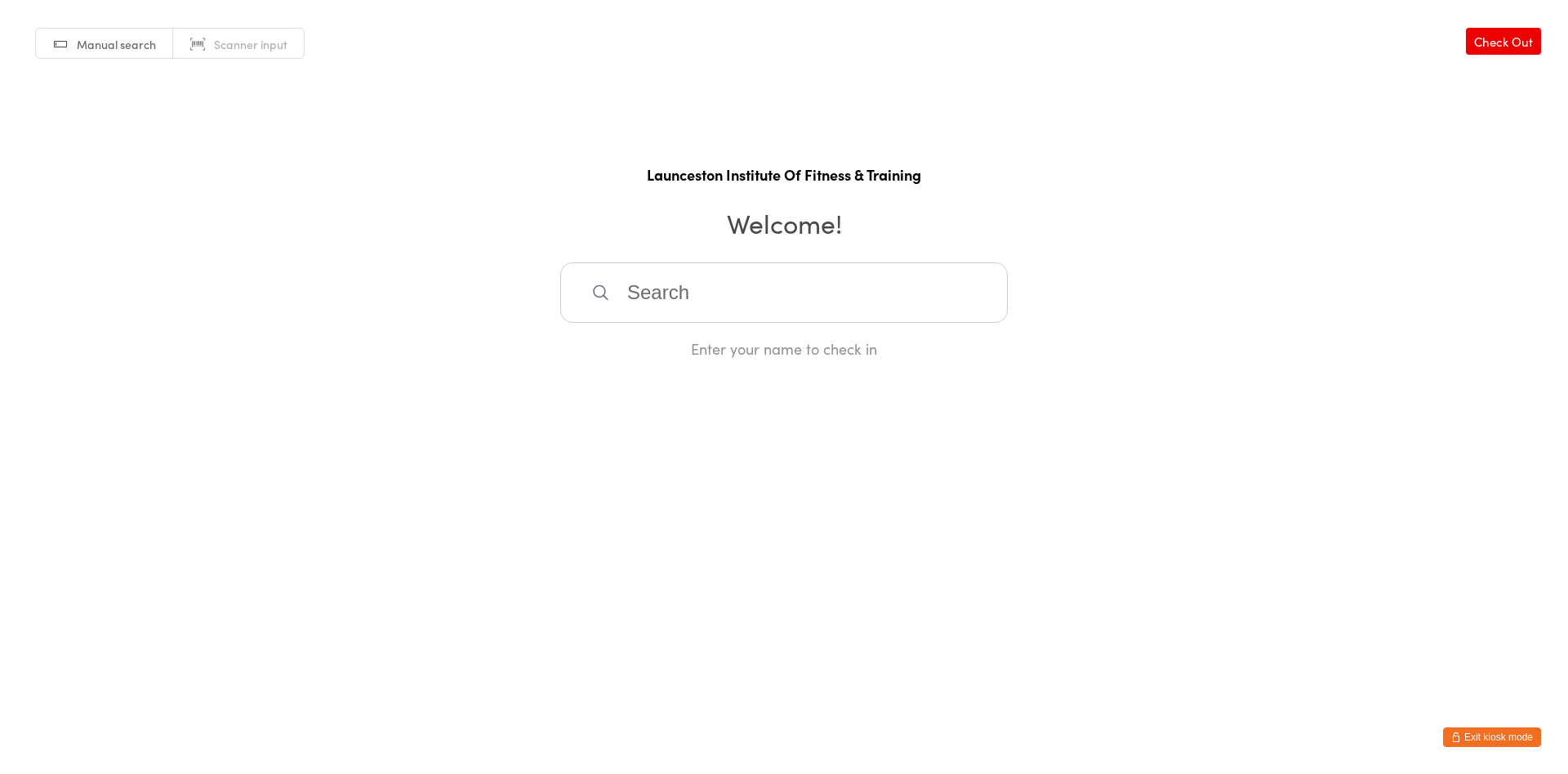
click at [784, 312] on input "search" at bounding box center [784, 293] width 447 height 61
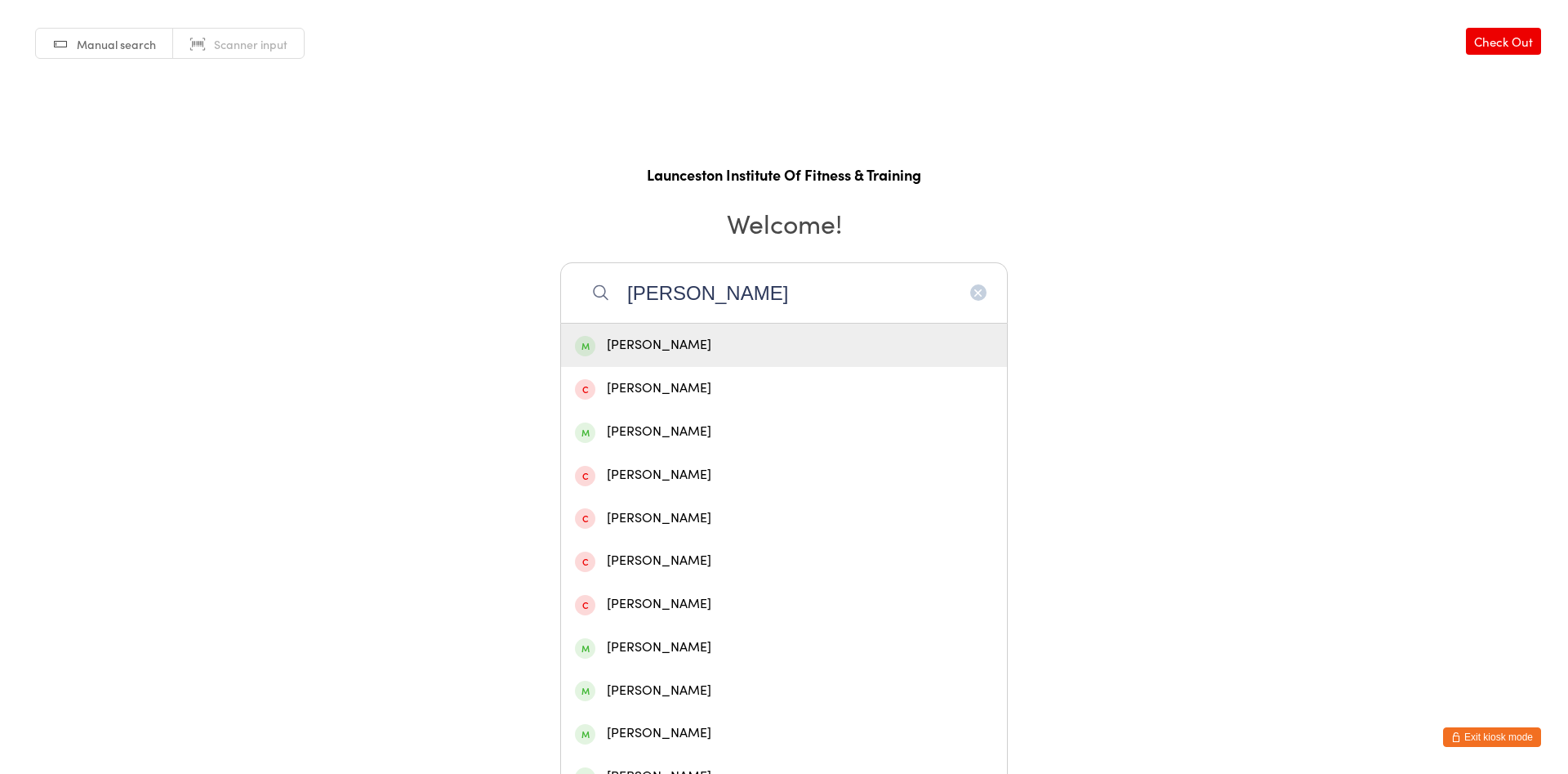
type input "derrick"
click at [644, 329] on div "Derrick Adams" at bounding box center [784, 345] width 446 height 43
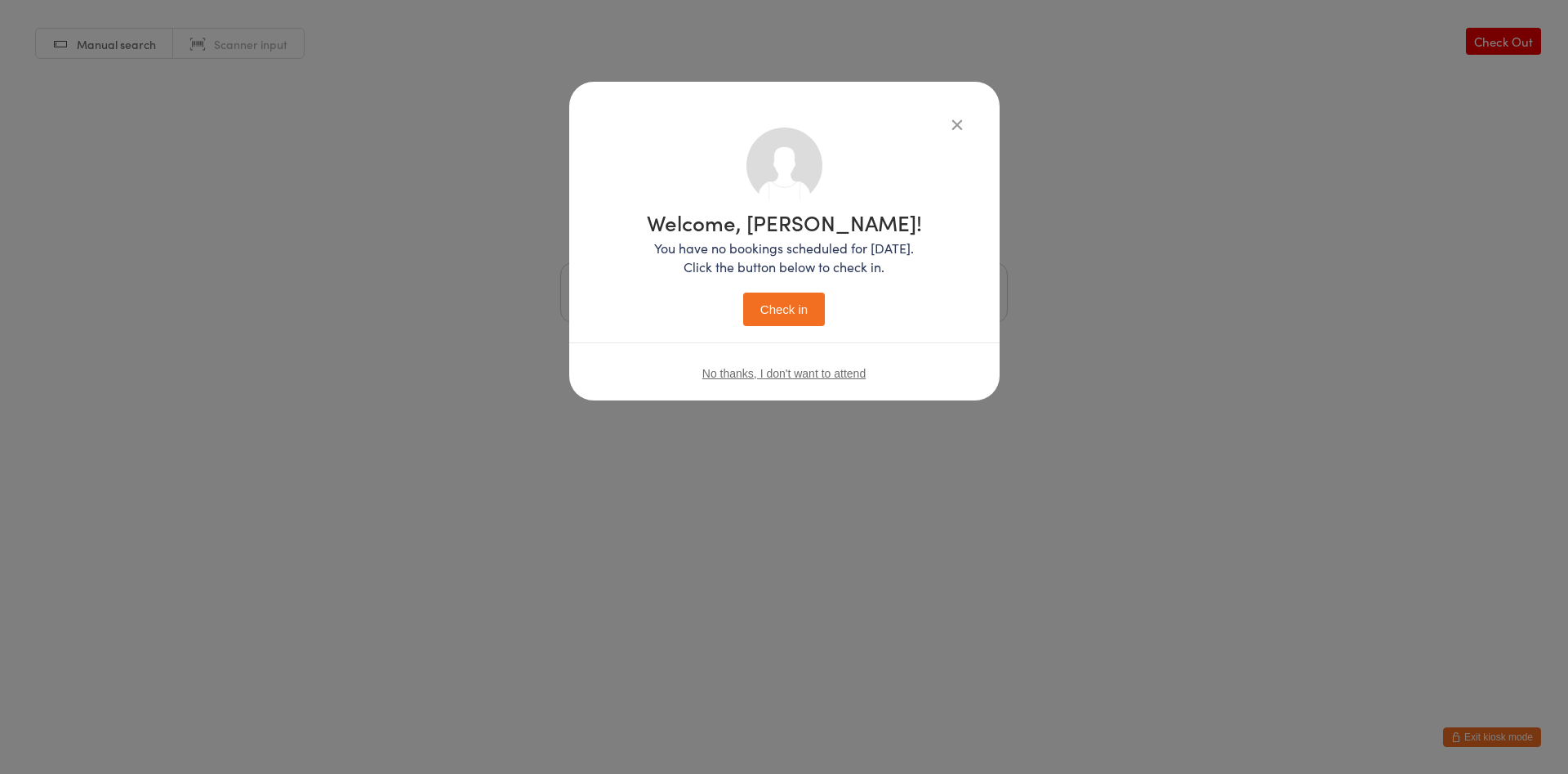
click at [784, 319] on button "Check in" at bounding box center [784, 310] width 82 height 34
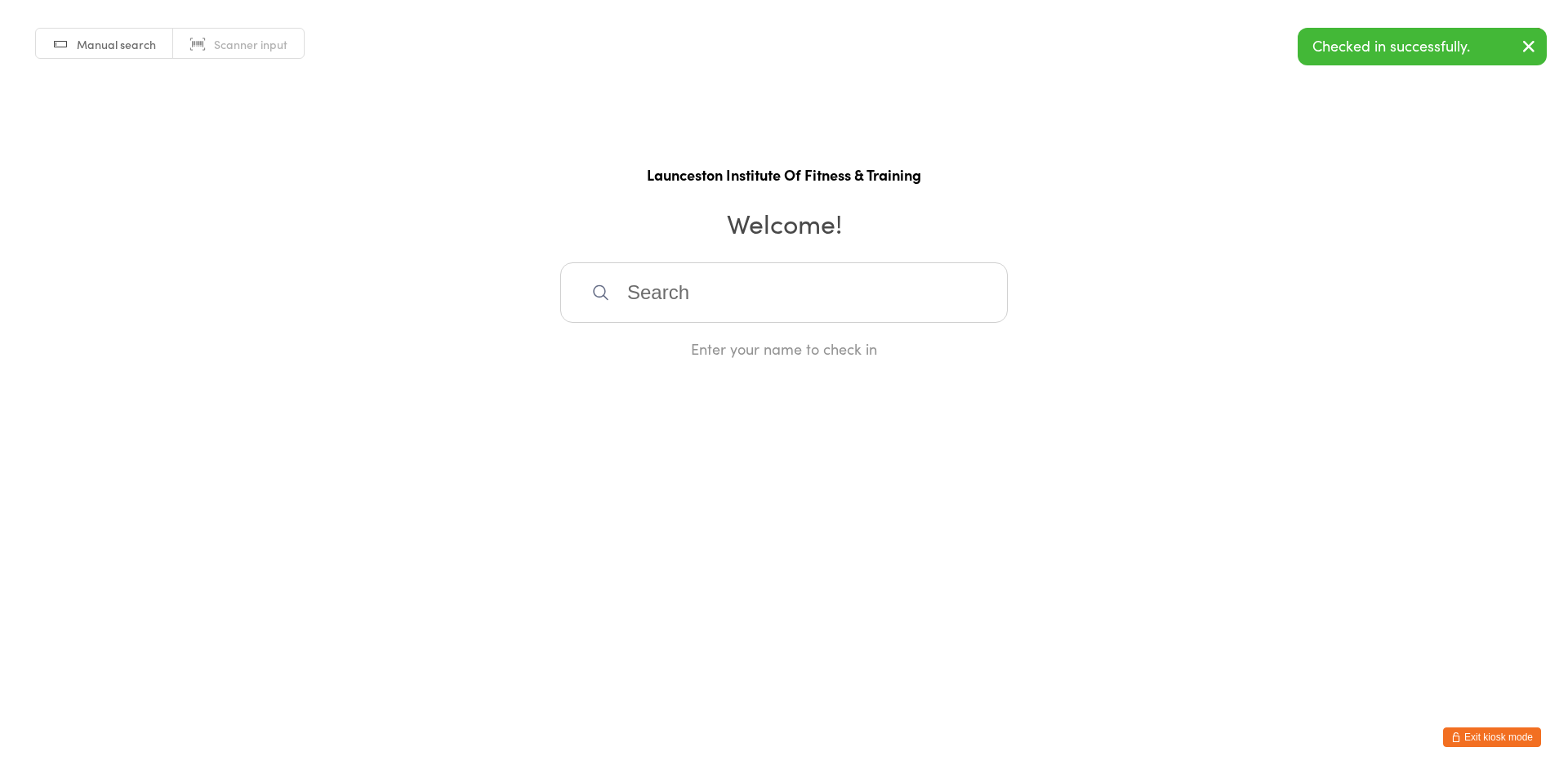
click at [1504, 718] on html "You have now entered Kiosk Mode. Members will be able to check themselves in us…" at bounding box center [784, 387] width 1568 height 774
click at [1504, 726] on html "You have now entered Kiosk Mode. Members will be able to check themselves in us…" at bounding box center [784, 387] width 1568 height 774
click at [1504, 733] on button "Exit kiosk mode" at bounding box center [1492, 737] width 98 height 20
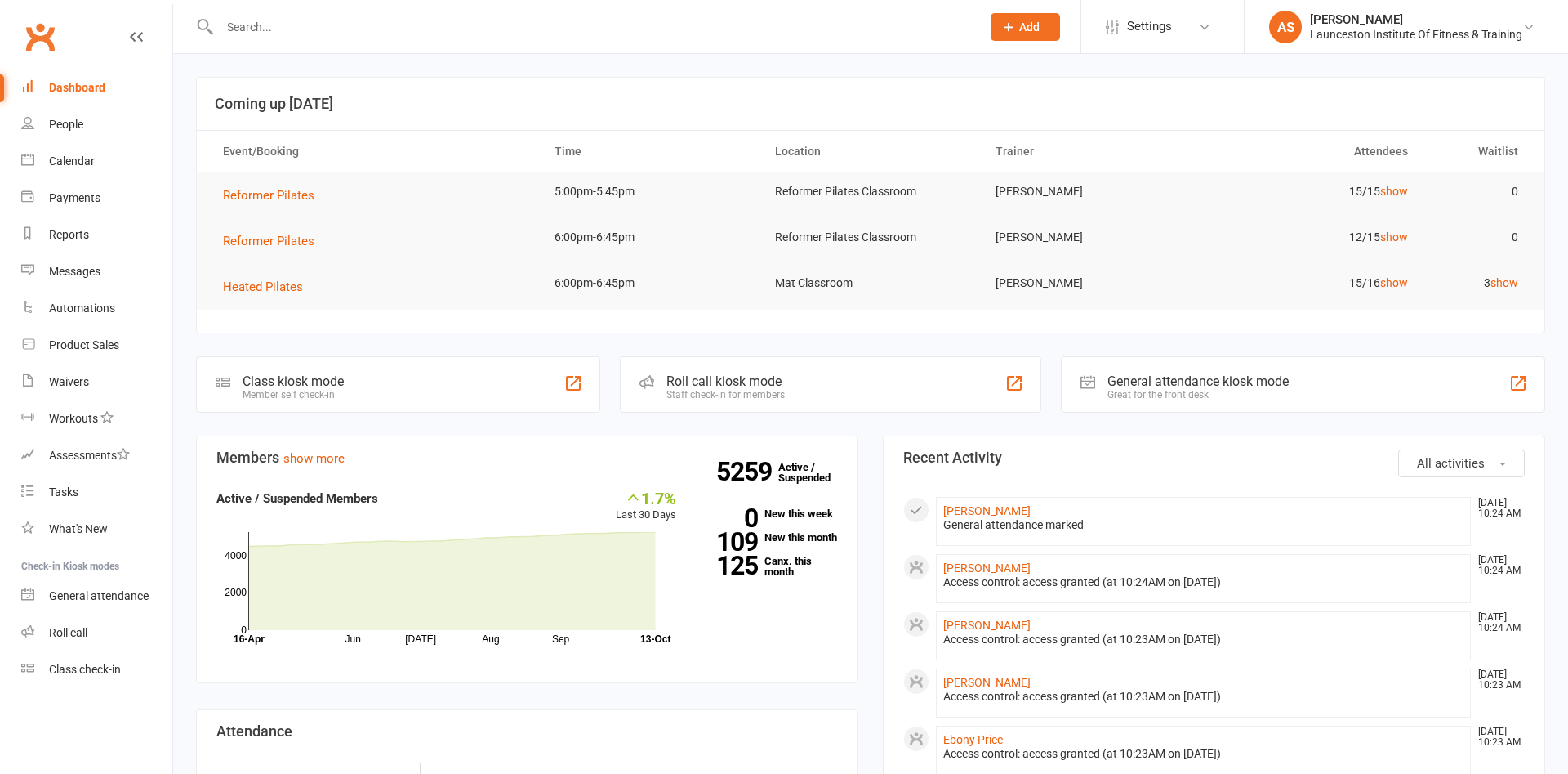
click at [389, 12] on div at bounding box center [583, 26] width 774 height 53
click at [389, 13] on div at bounding box center [583, 26] width 774 height 53
click at [387, 21] on input "text" at bounding box center [592, 27] width 754 height 23
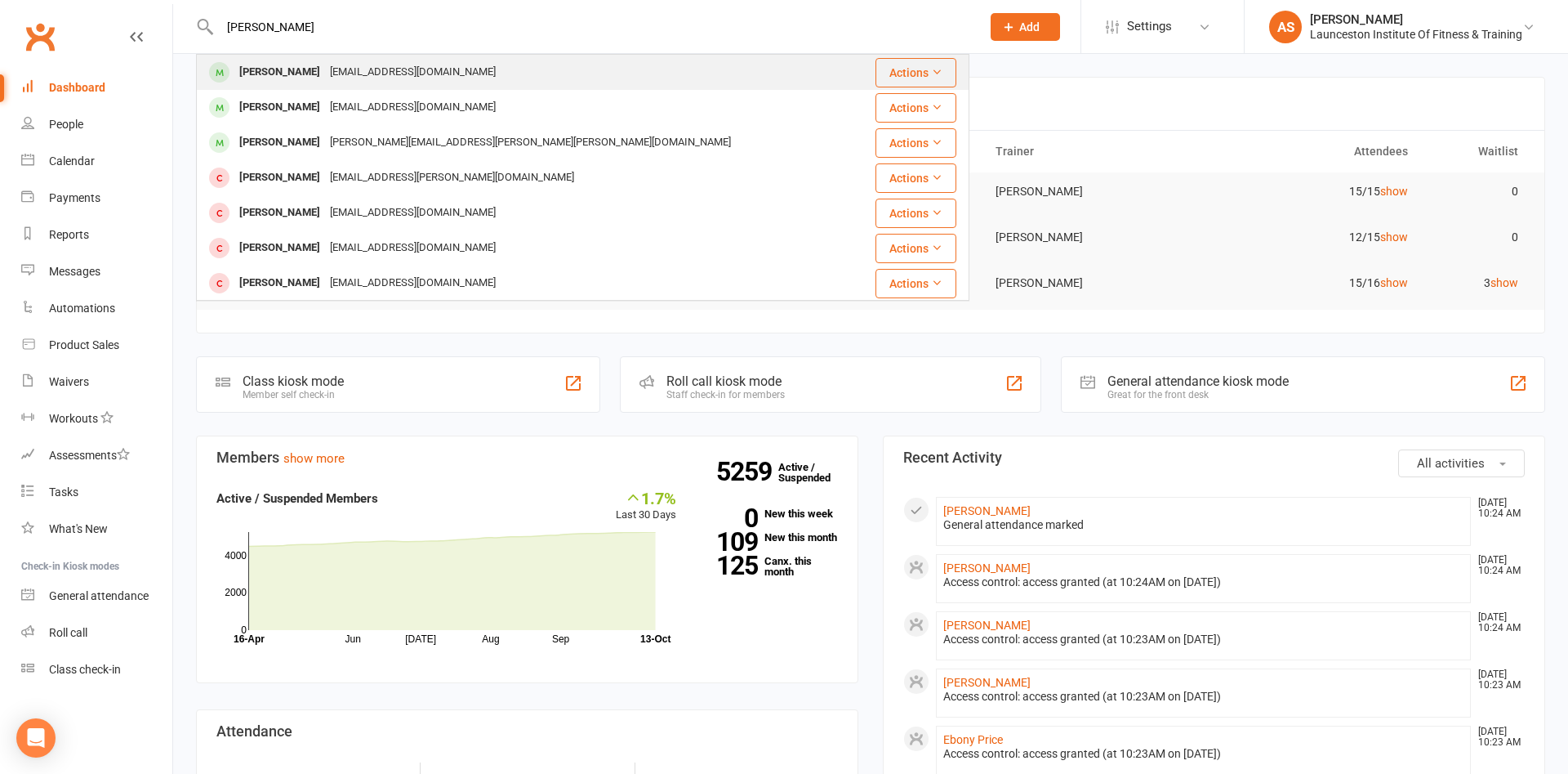
type input "derrick adams"
click at [325, 74] on div "phnxdms@gmail.com" at bounding box center [412, 72] width 176 height 24
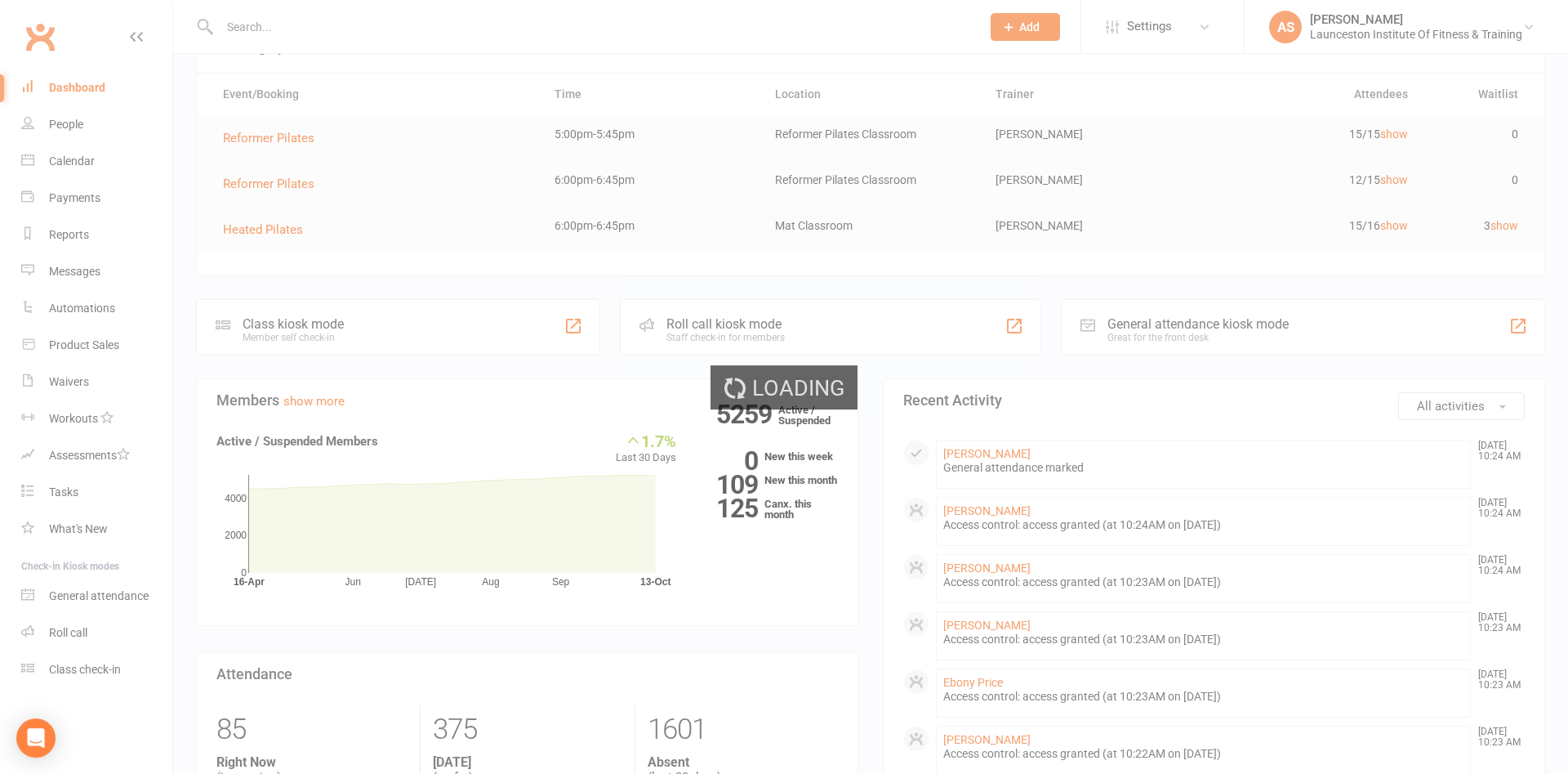
scroll to position [83, 0]
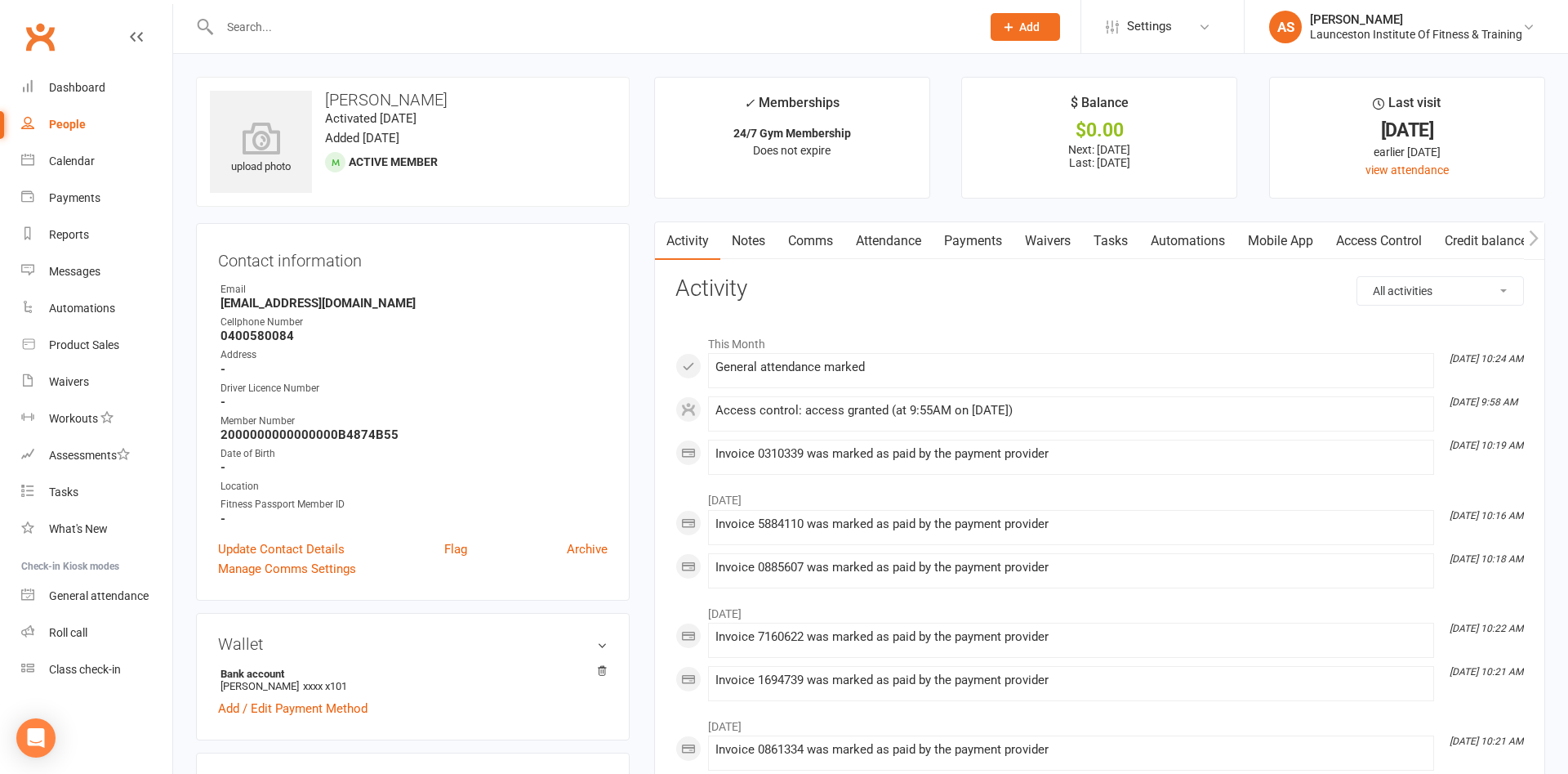
click at [967, 236] on link "Payments" at bounding box center [973, 241] width 81 height 37
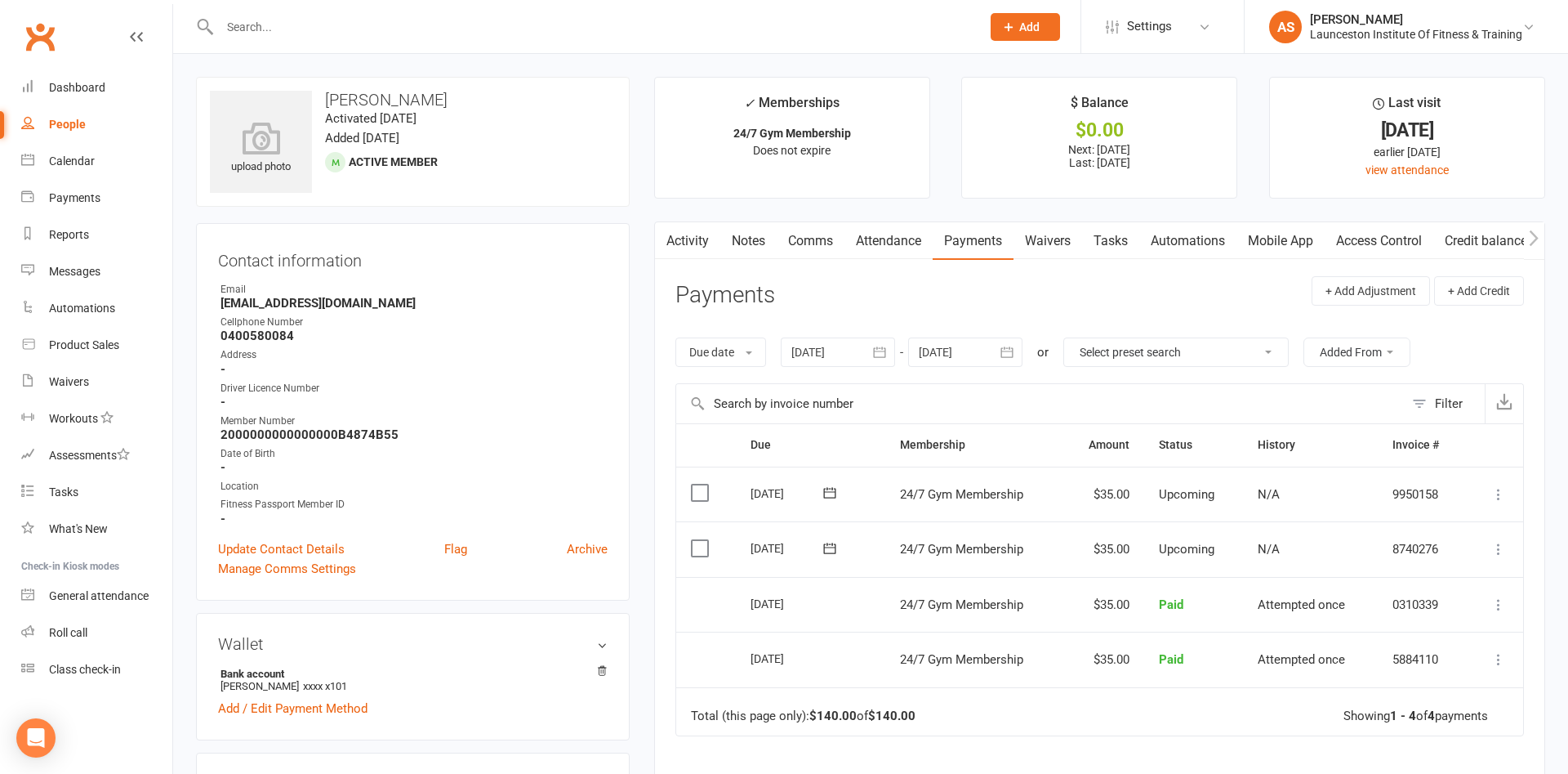
click at [411, 29] on input "text" at bounding box center [592, 27] width 754 height 23
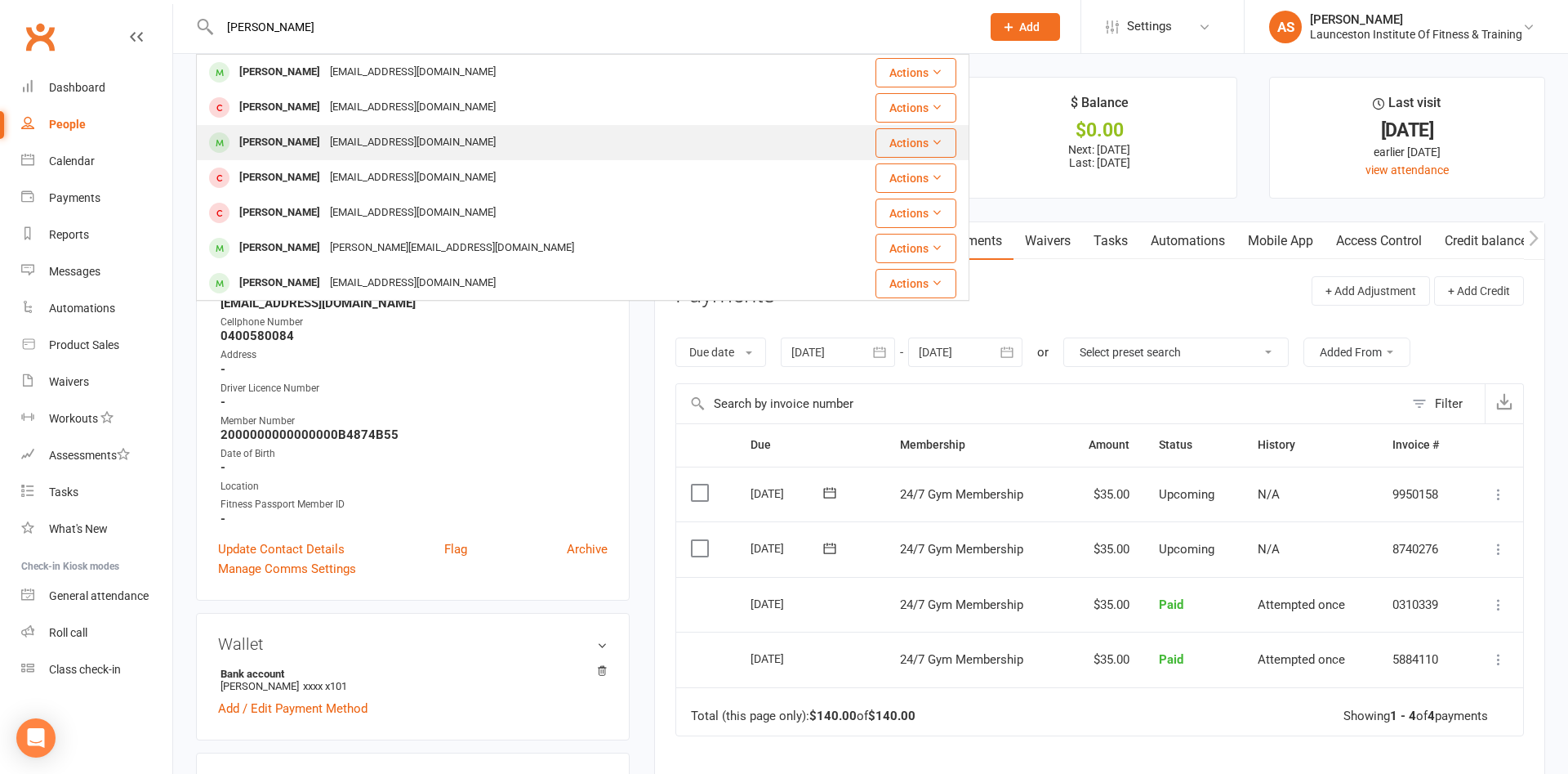
type input "derrick"
click at [418, 131] on div "Deryckg@hotmail.com" at bounding box center [412, 142] width 176 height 24
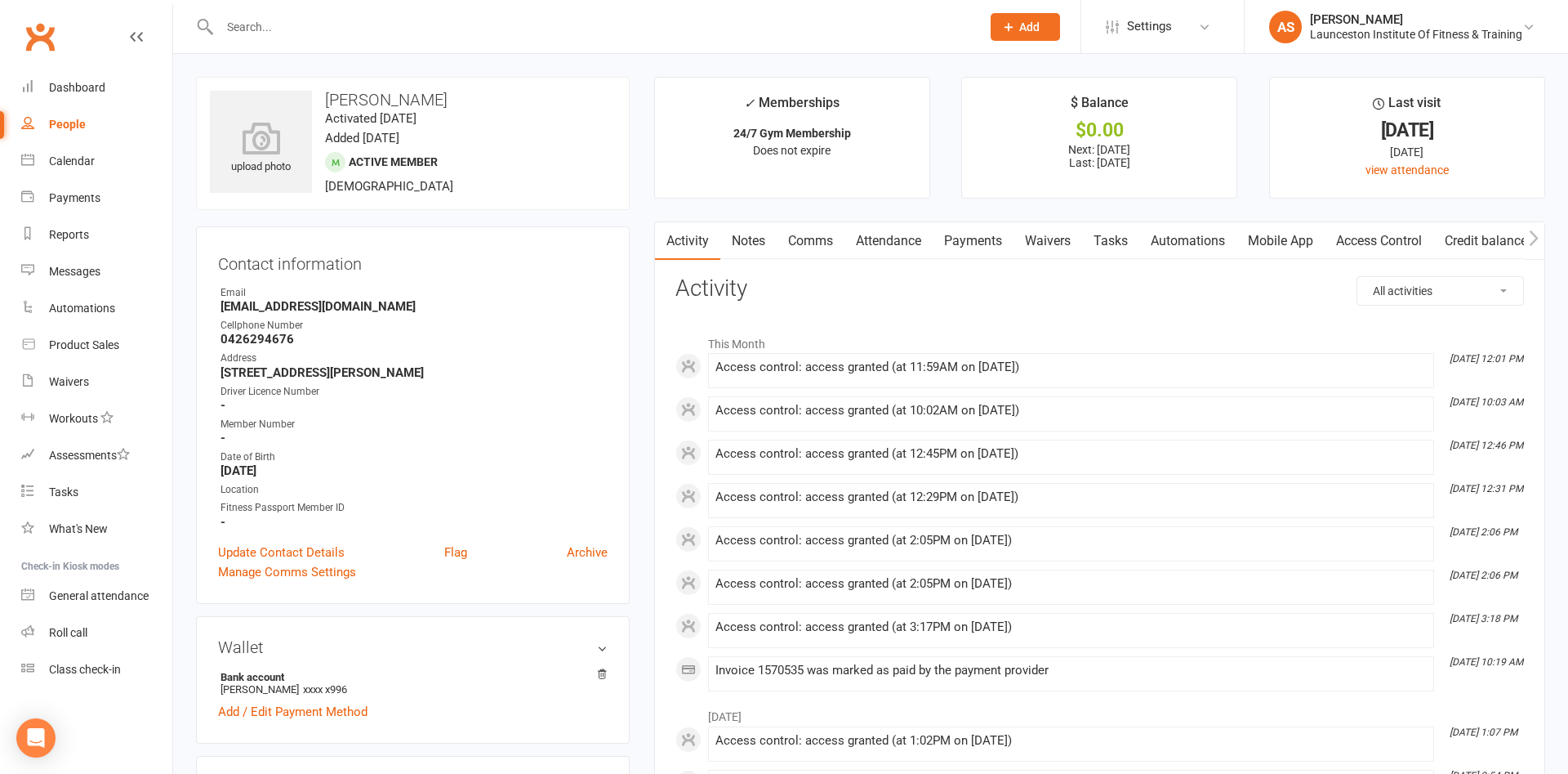
click at [297, 30] on input "text" at bounding box center [592, 27] width 754 height 23
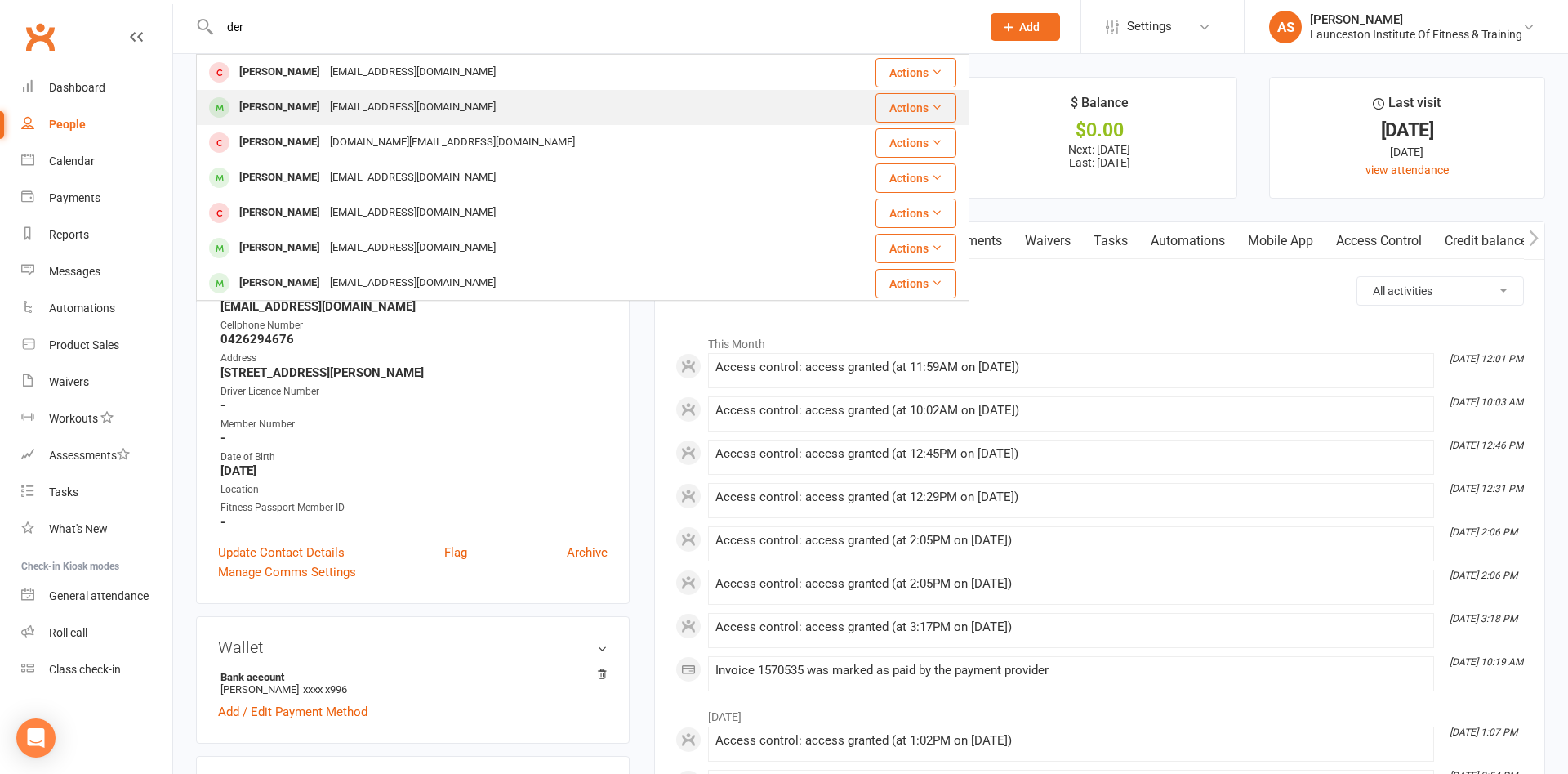
type input "der"
click at [339, 114] on div "derekbye@gmail.com" at bounding box center [412, 107] width 176 height 24
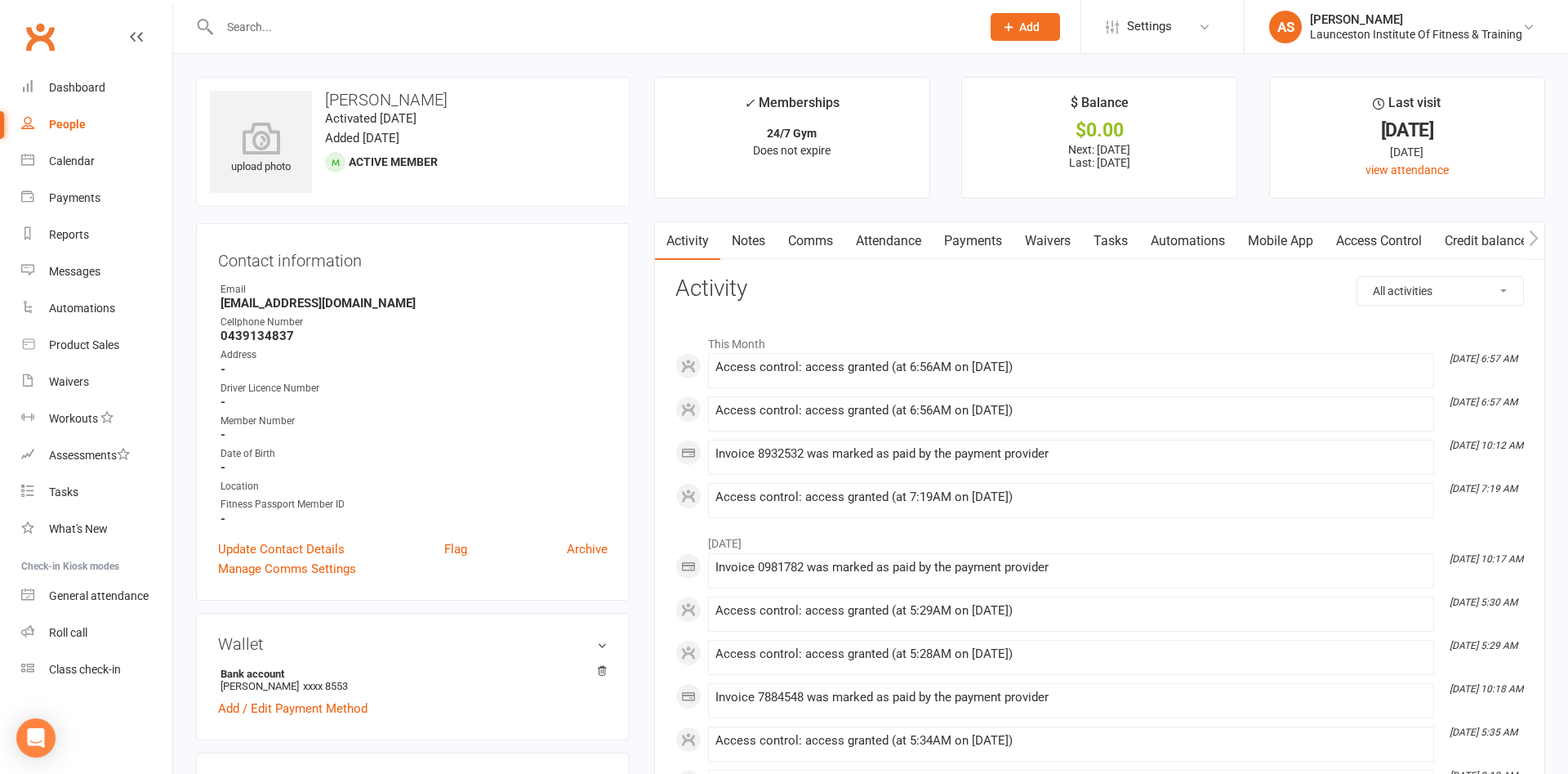
click at [381, 40] on div at bounding box center [583, 26] width 774 height 53
click at [380, 21] on input "text" at bounding box center [592, 27] width 754 height 23
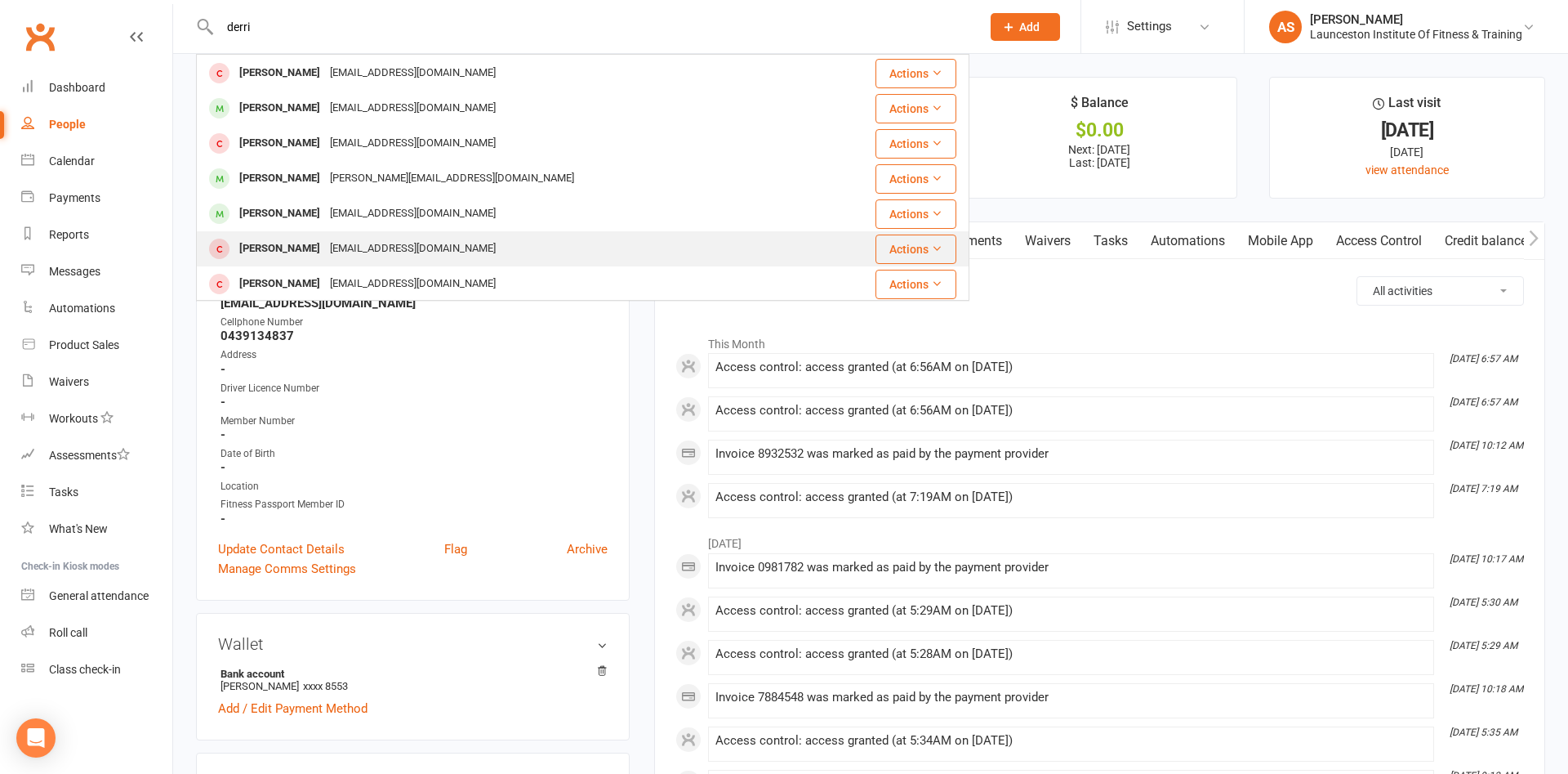
scroll to position [177, 0]
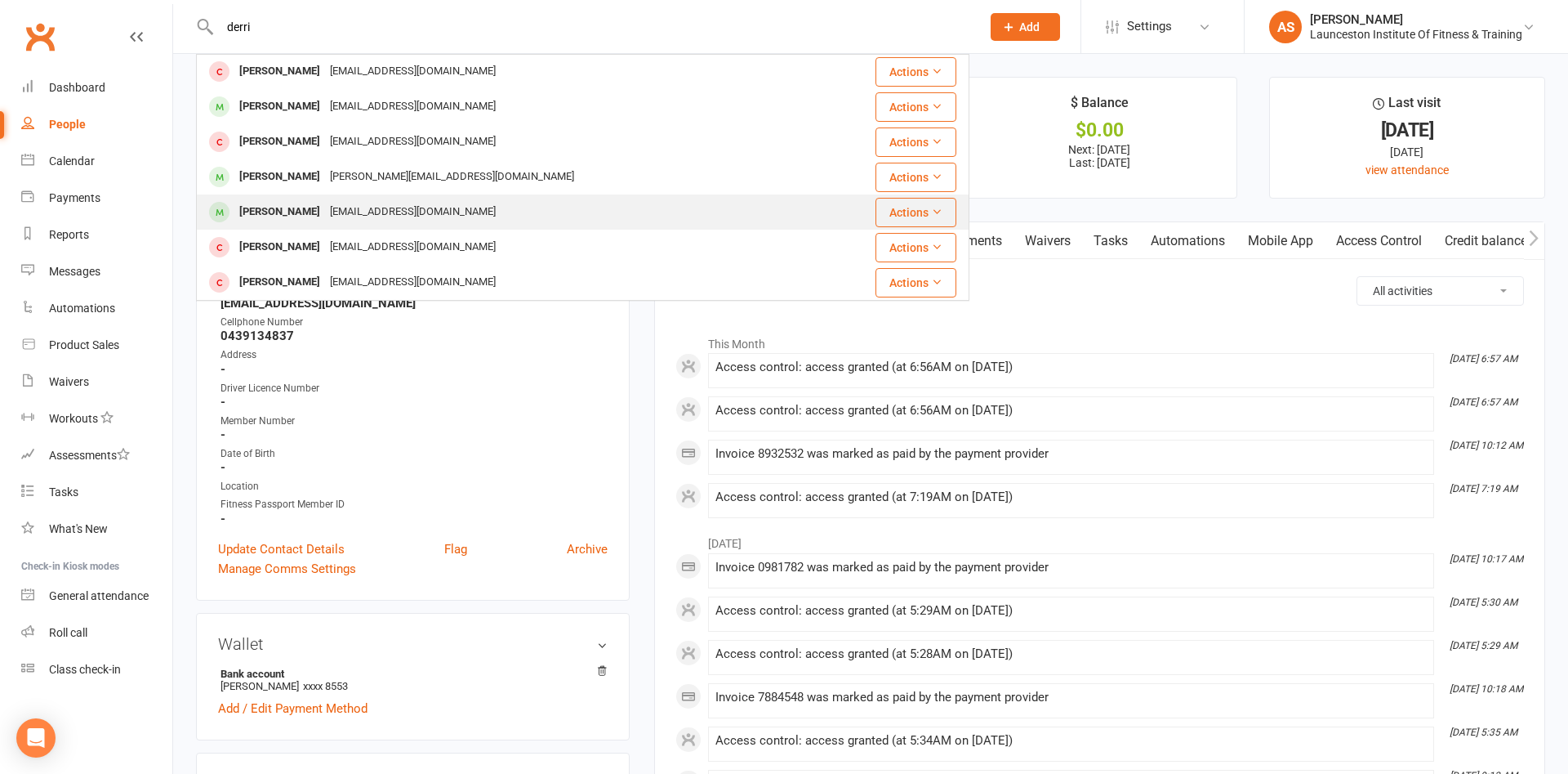
type input "derri"
click at [374, 218] on div "Ddbenham95@gmail.com" at bounding box center [412, 212] width 176 height 24
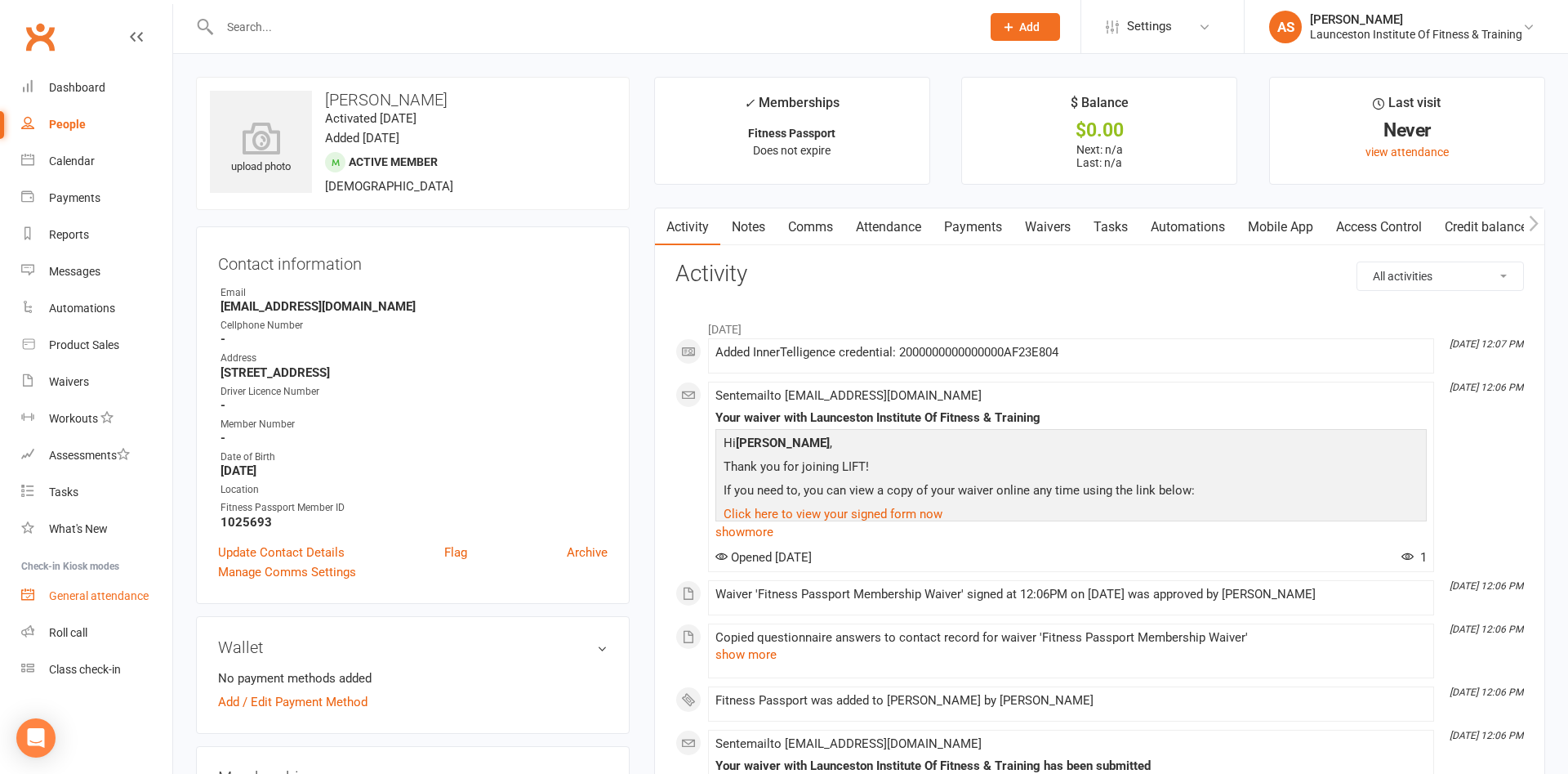
click at [115, 594] on div "General attendance" at bounding box center [99, 595] width 100 height 13
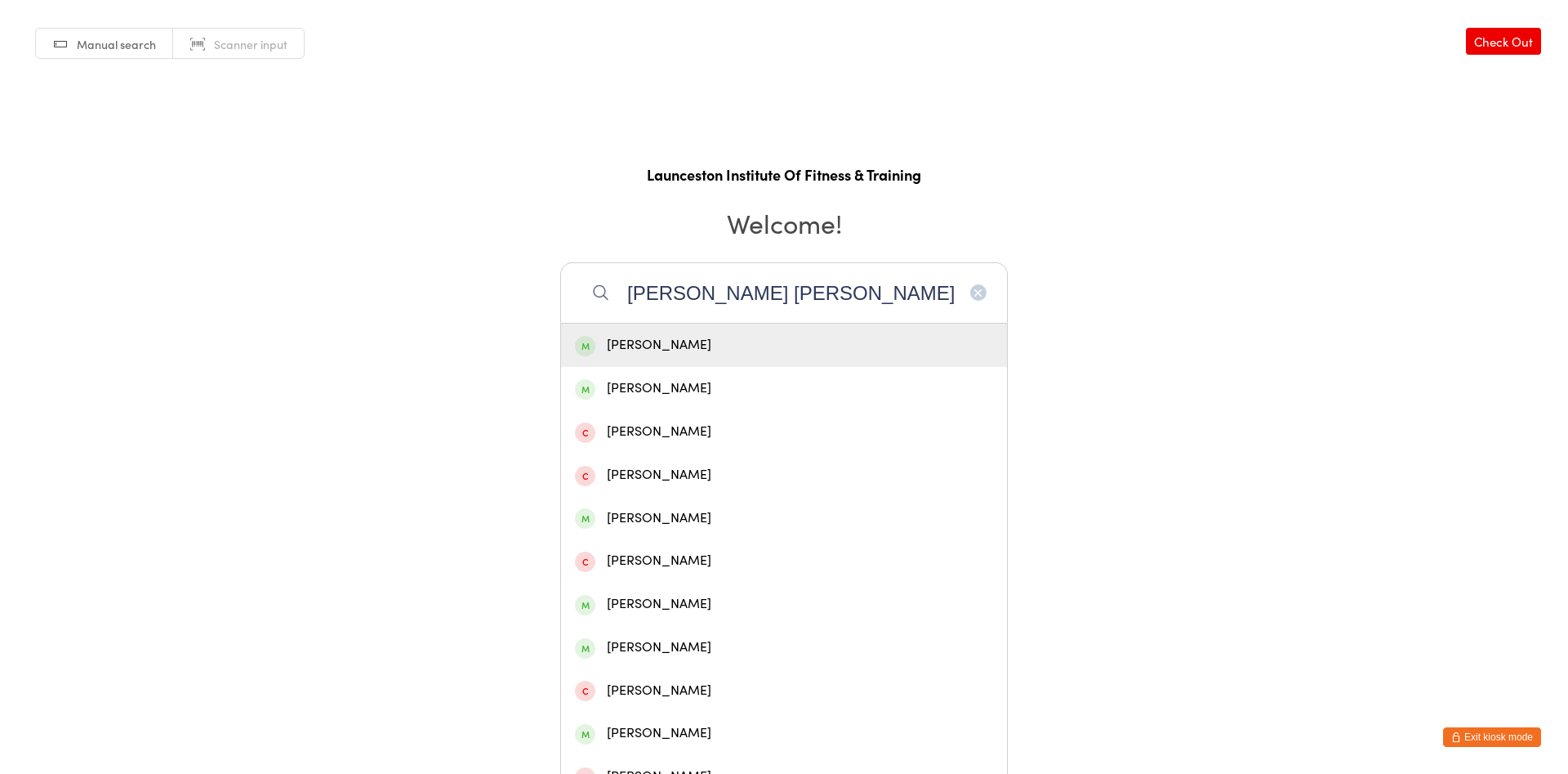
type input "[PERSON_NAME] [PERSON_NAME]"
click at [771, 360] on div "[PERSON_NAME]" at bounding box center [784, 345] width 446 height 43
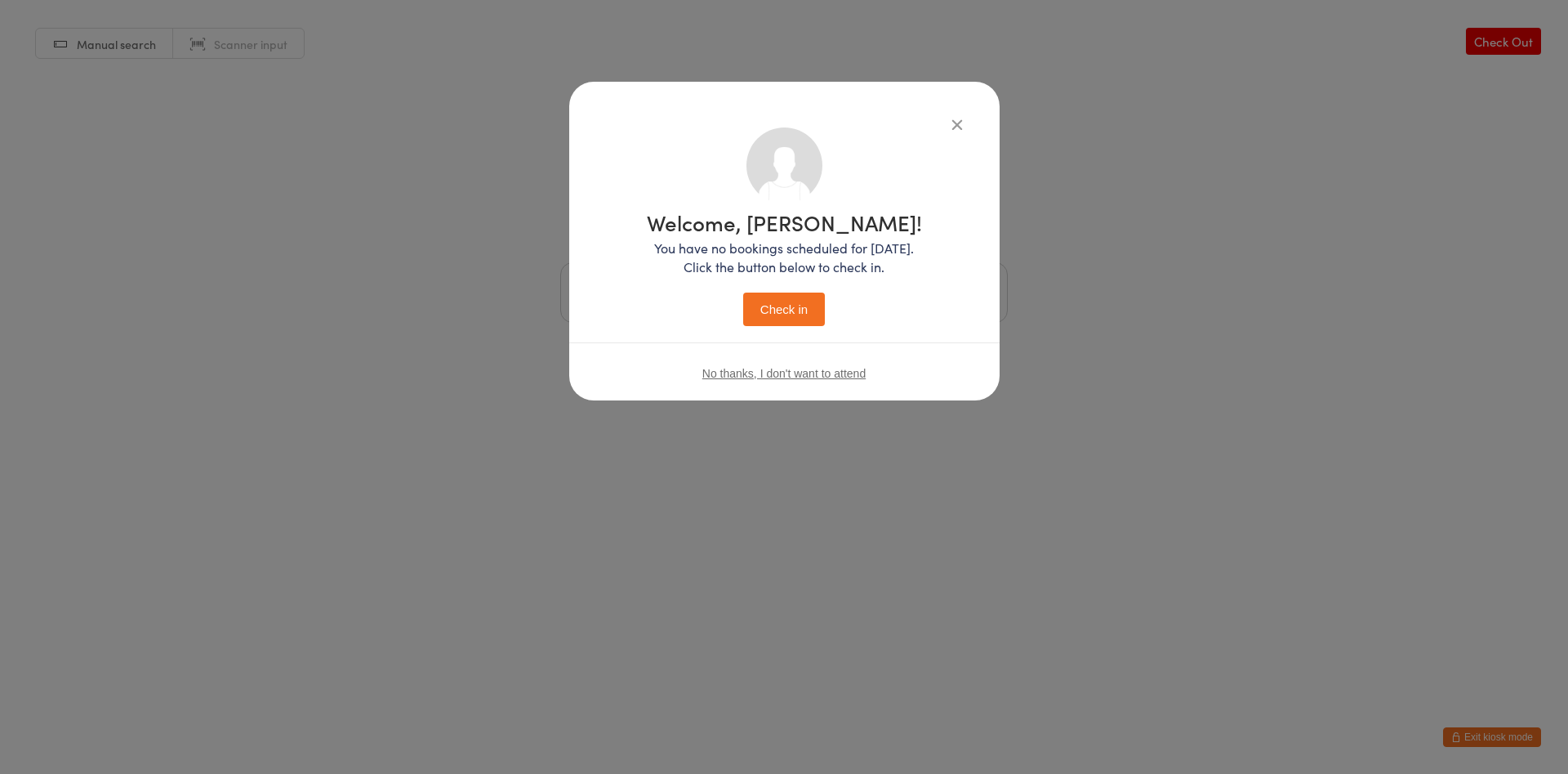
click at [801, 312] on button "Check in" at bounding box center [784, 310] width 82 height 34
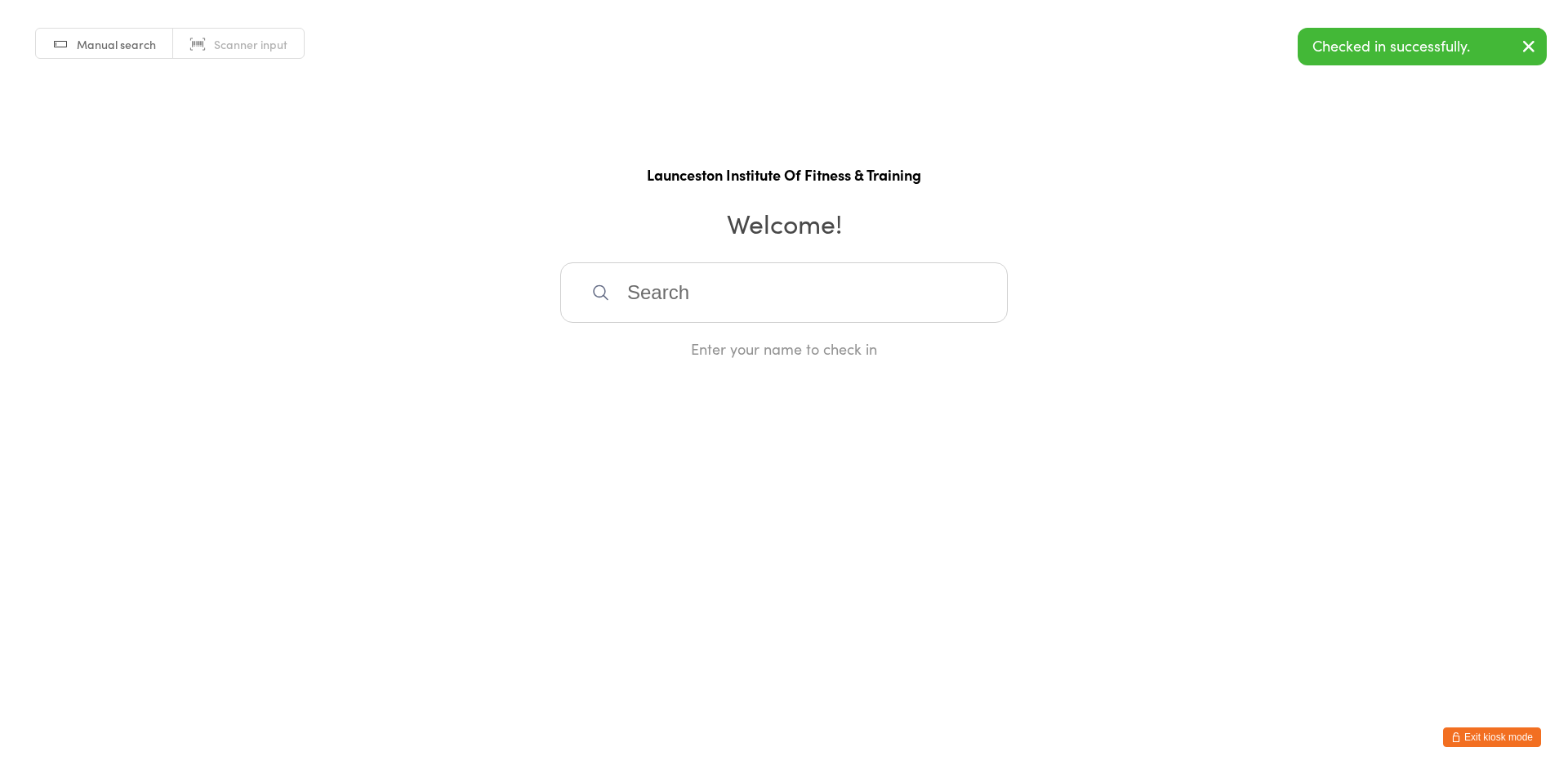
click at [1481, 727] on button "Exit kiosk mode" at bounding box center [1492, 737] width 98 height 20
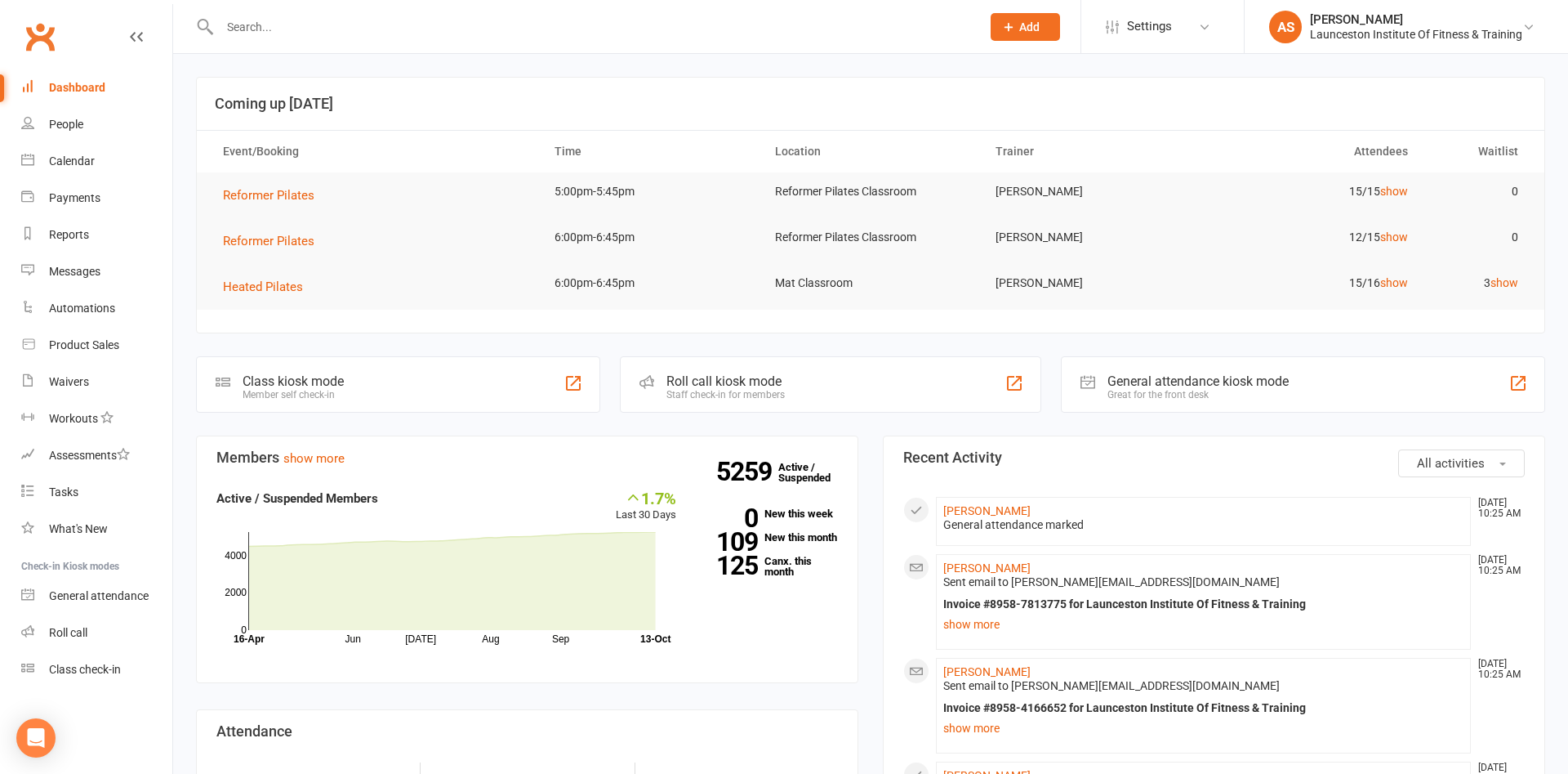
click at [276, 31] on input "text" at bounding box center [592, 27] width 754 height 23
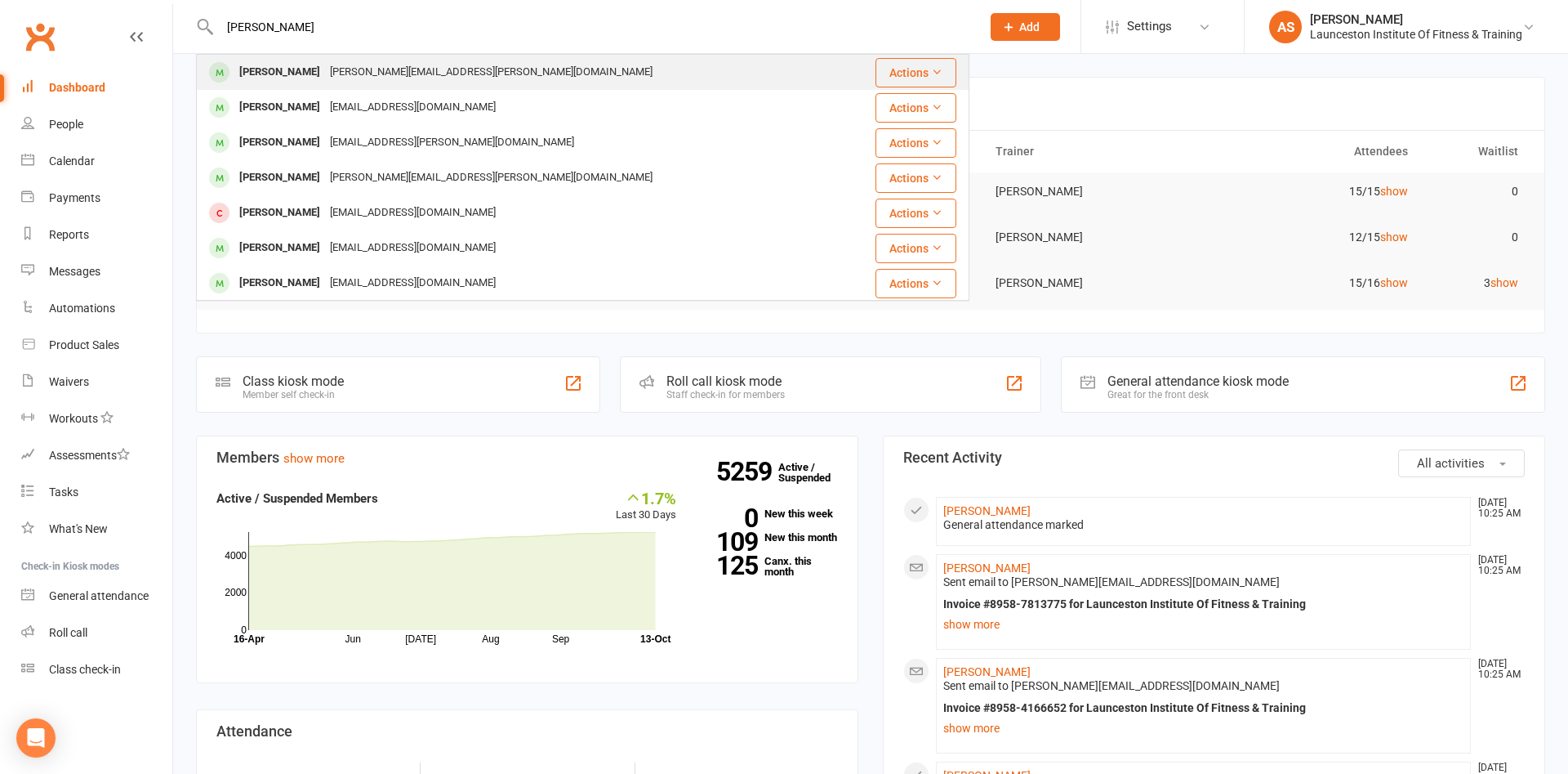
type input "[PERSON_NAME]"
click at [386, 76] on div "[PERSON_NAME][EMAIL_ADDRESS][PERSON_NAME][DOMAIN_NAME]" at bounding box center [491, 72] width 332 height 24
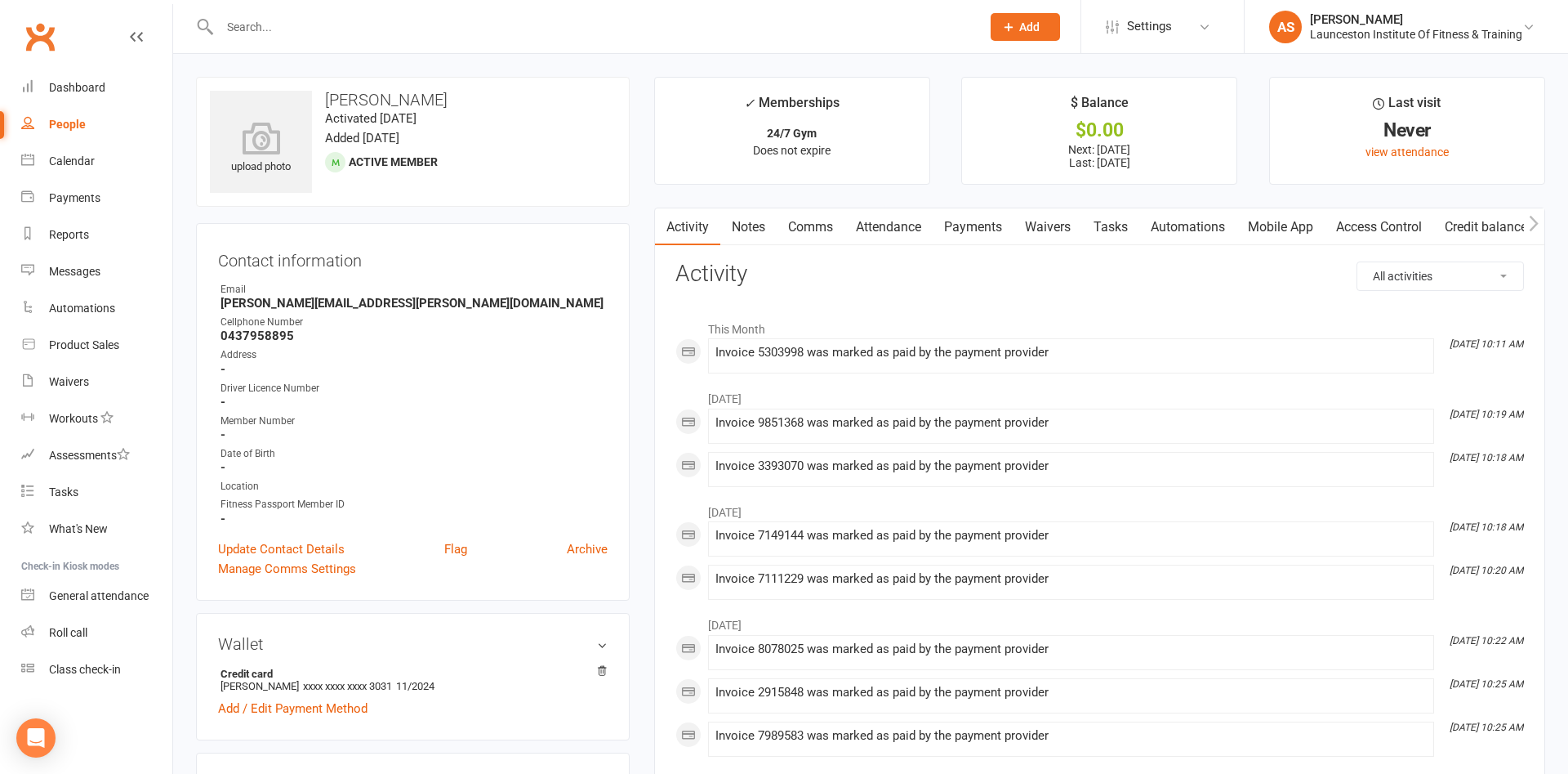
click at [1008, 210] on link "Payments" at bounding box center [973, 227] width 81 height 37
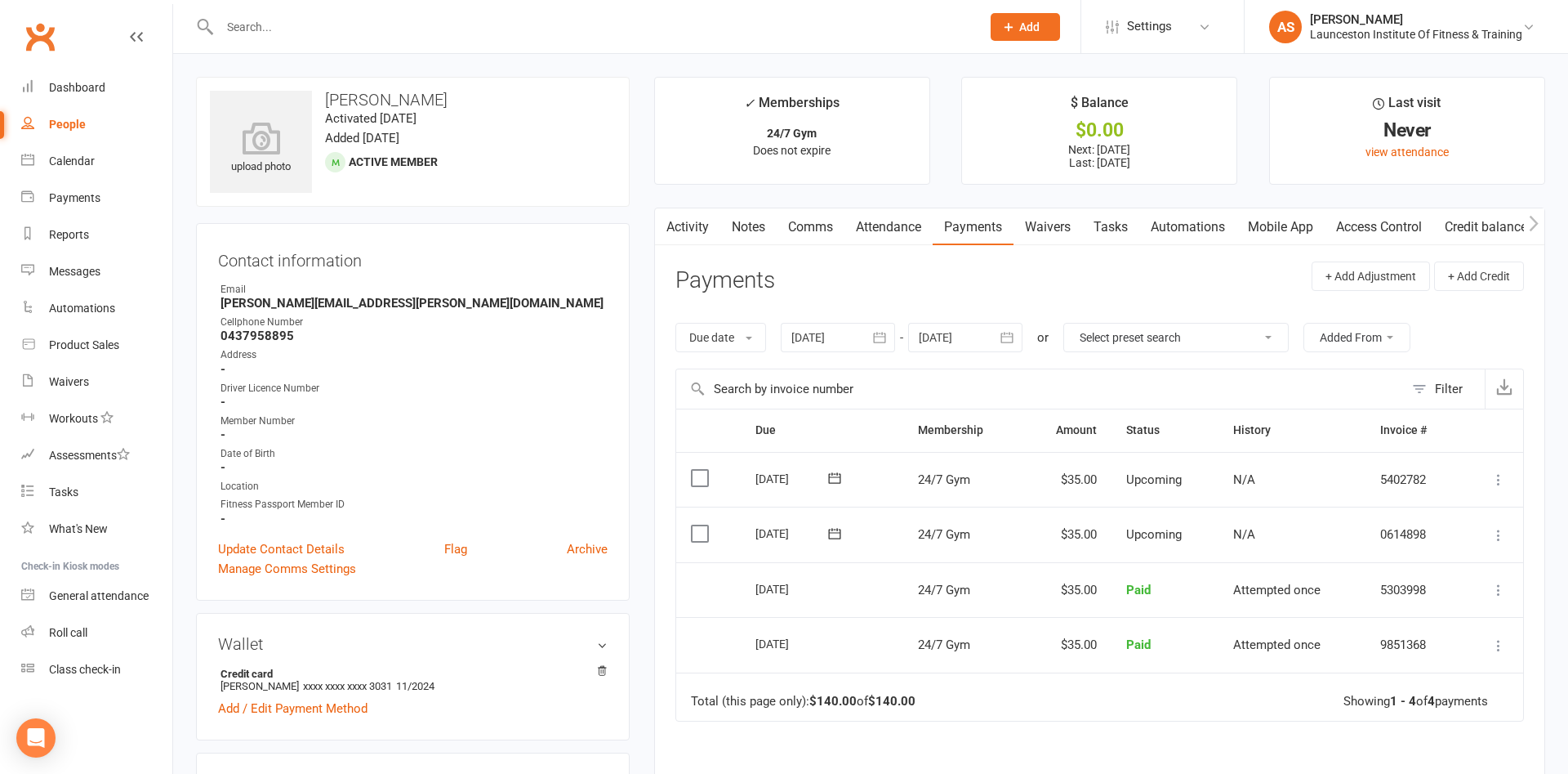
scroll to position [83, 0]
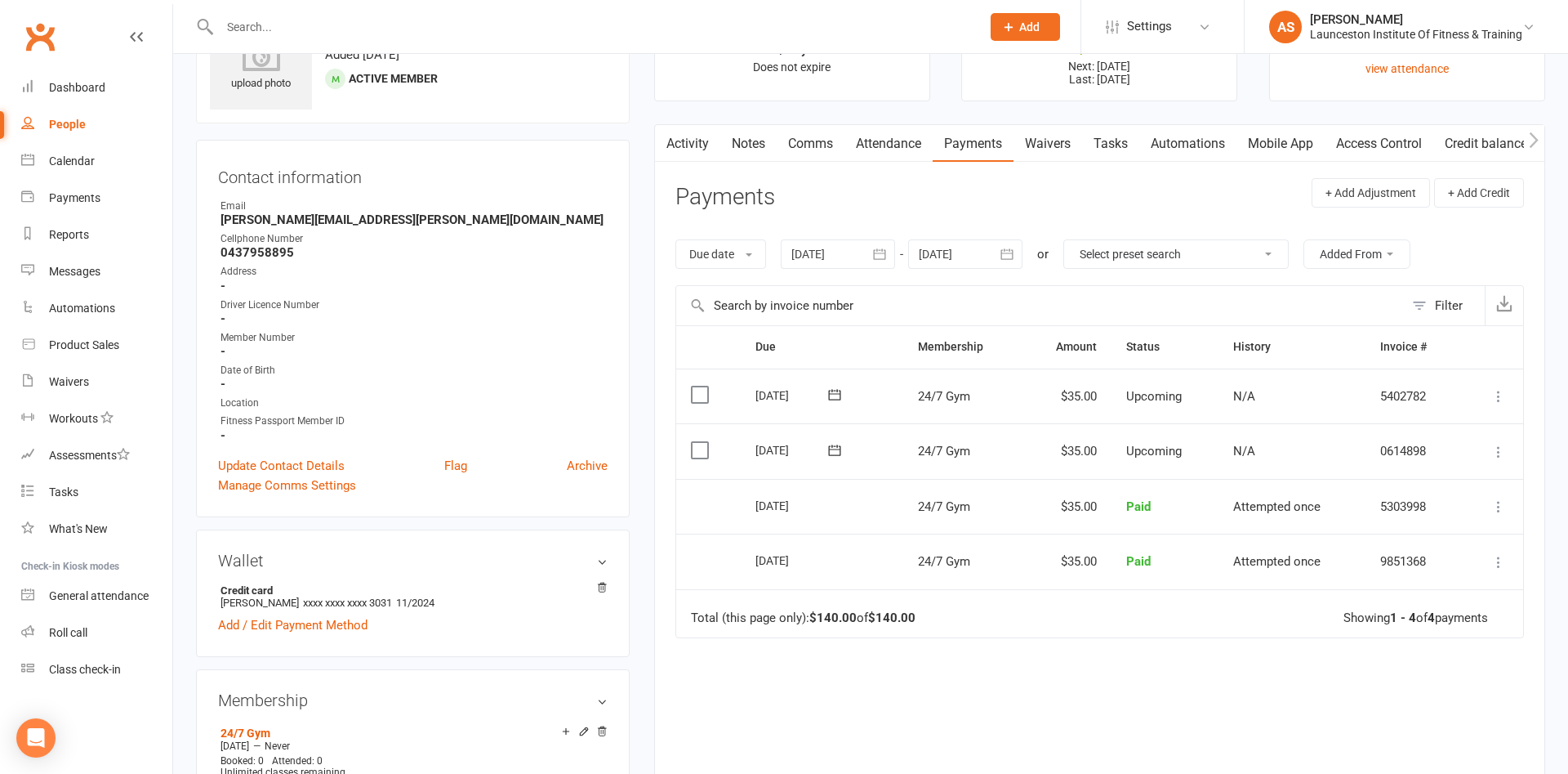
click at [1039, 146] on link "Waivers" at bounding box center [1048, 144] width 69 height 37
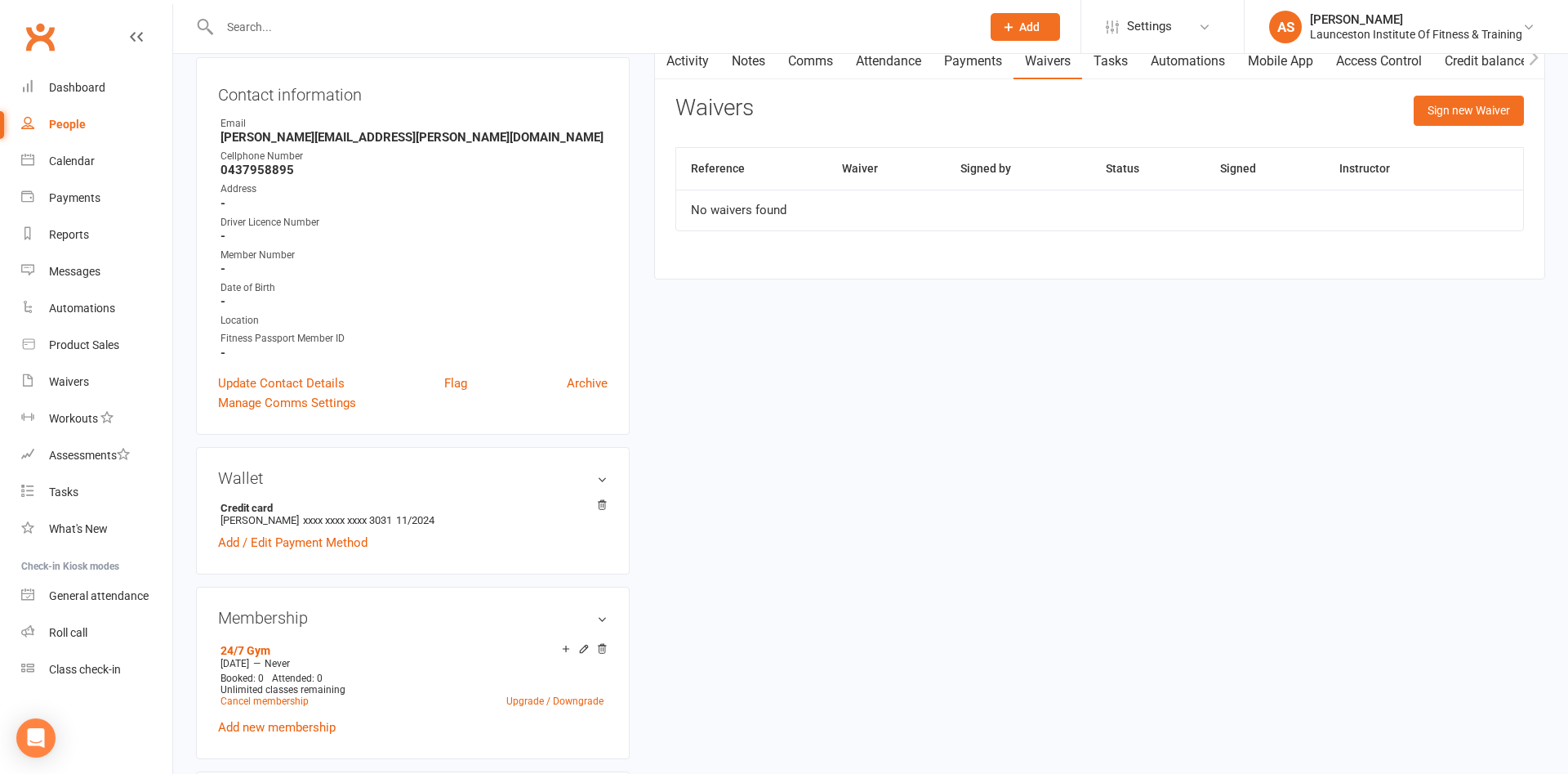
scroll to position [167, 0]
click at [1445, 196] on td "No waivers found" at bounding box center [1099, 209] width 847 height 41
click at [1459, 101] on button "Sign new Waiver" at bounding box center [1469, 109] width 111 height 29
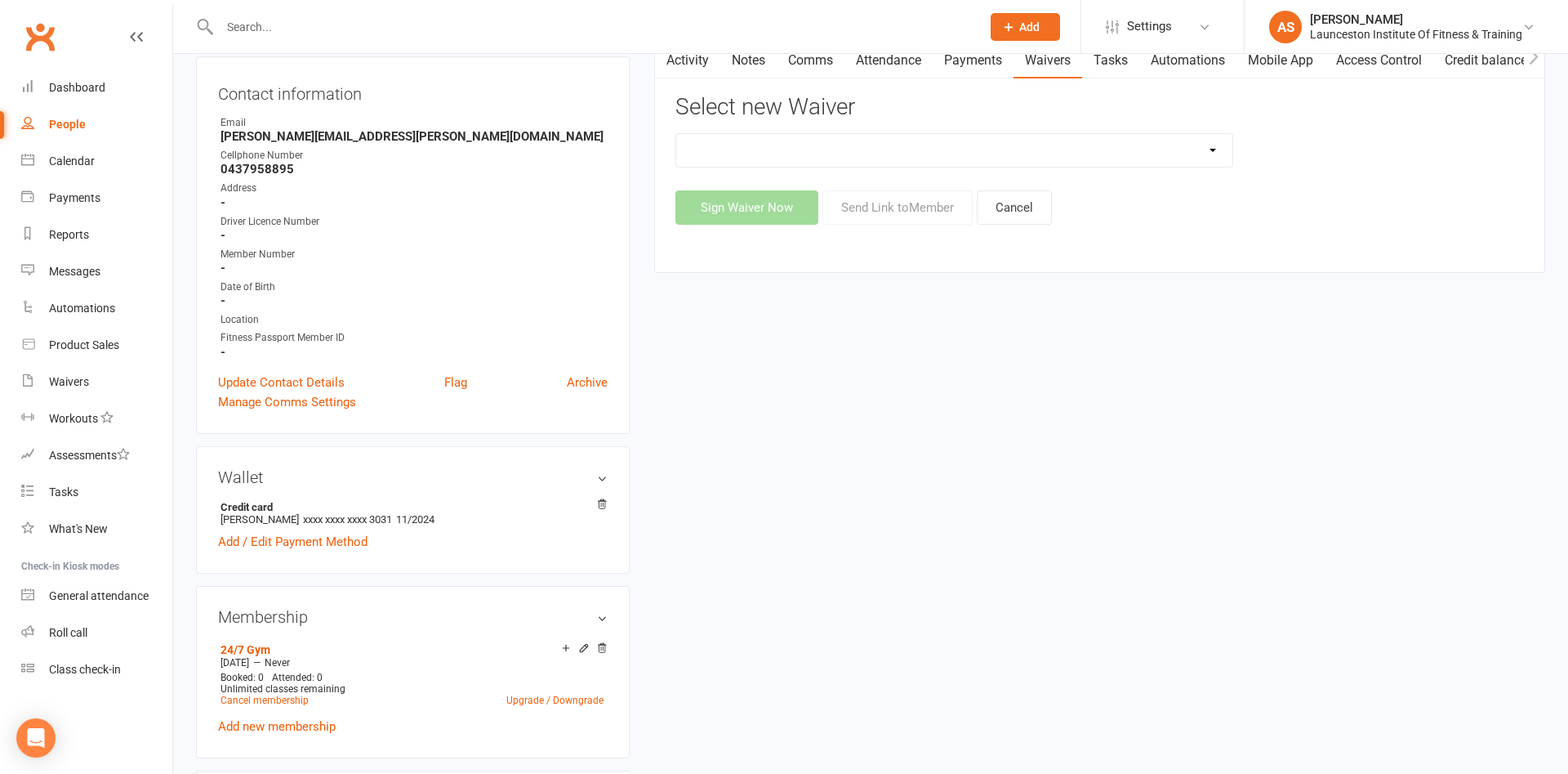
click at [676, 134] on select "24/7 Gym Membership Cancellation Form Casual Class Casual Class Casual Pilates …" at bounding box center [954, 150] width 556 height 33
select select "12887"
click option "Suspension Form" at bounding box center [0, 0] width 0 height 0
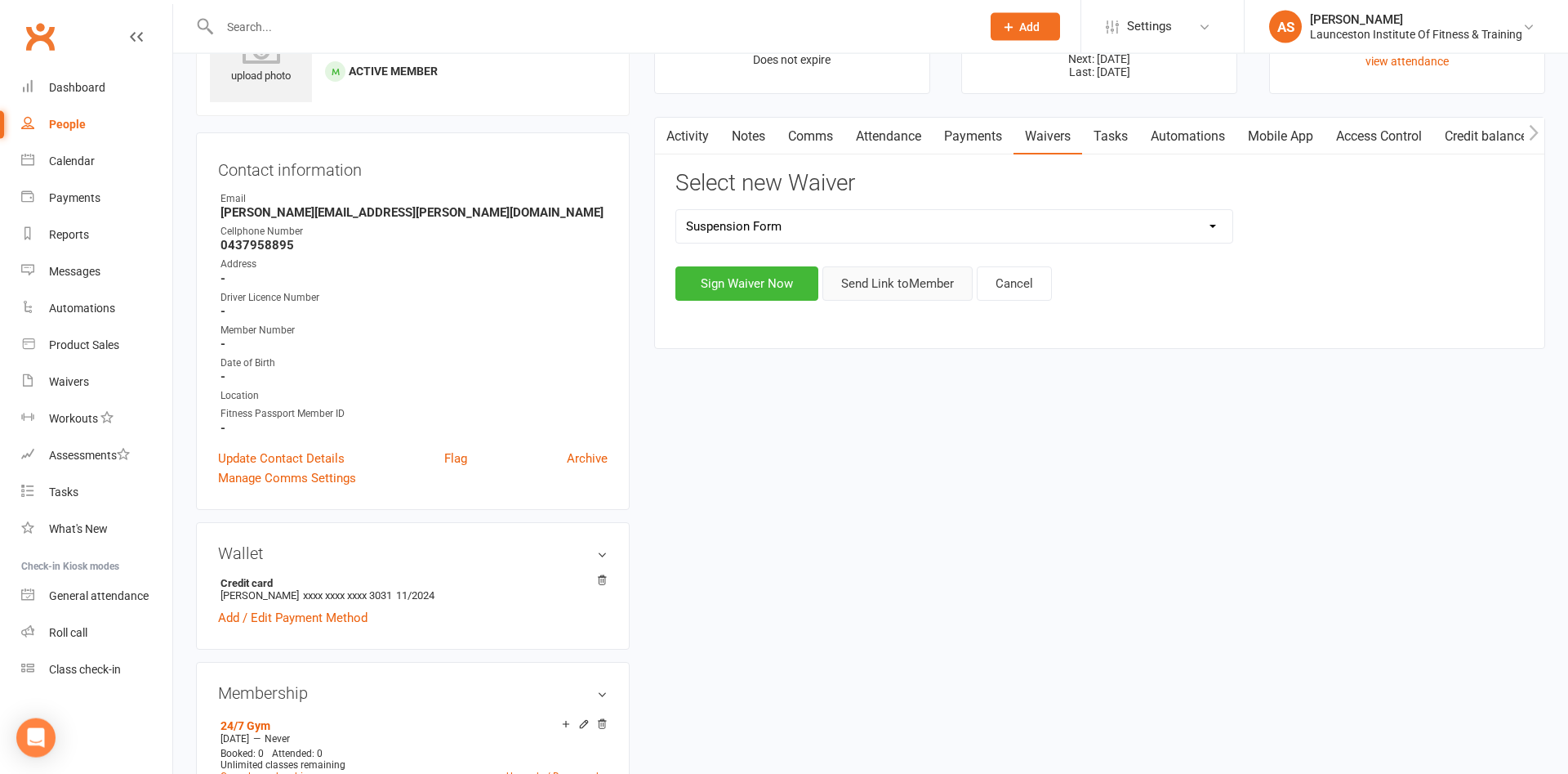
scroll to position [0, 0]
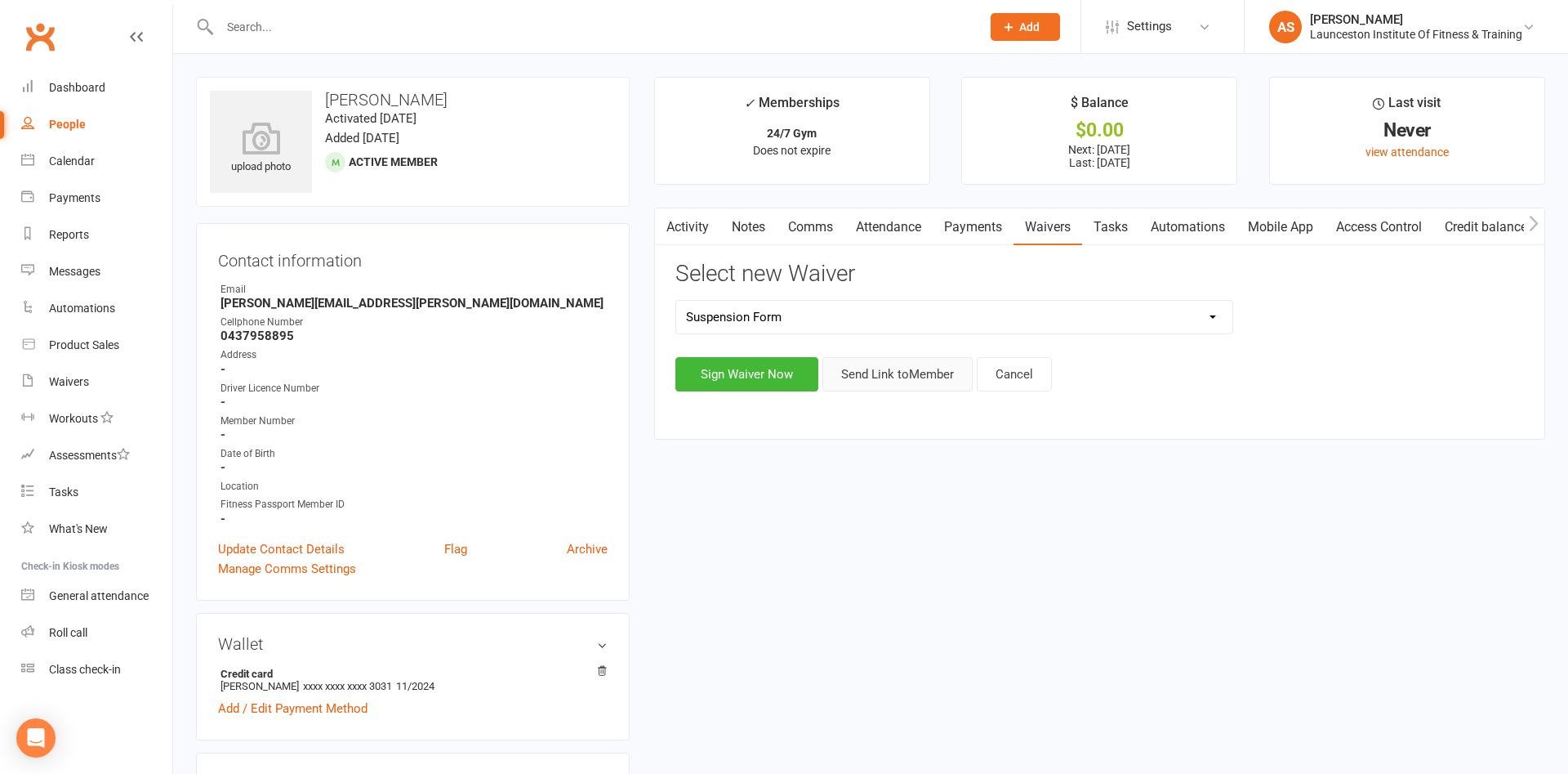
click at [895, 373] on button "Send Link to Member" at bounding box center [897, 374] width 150 height 34
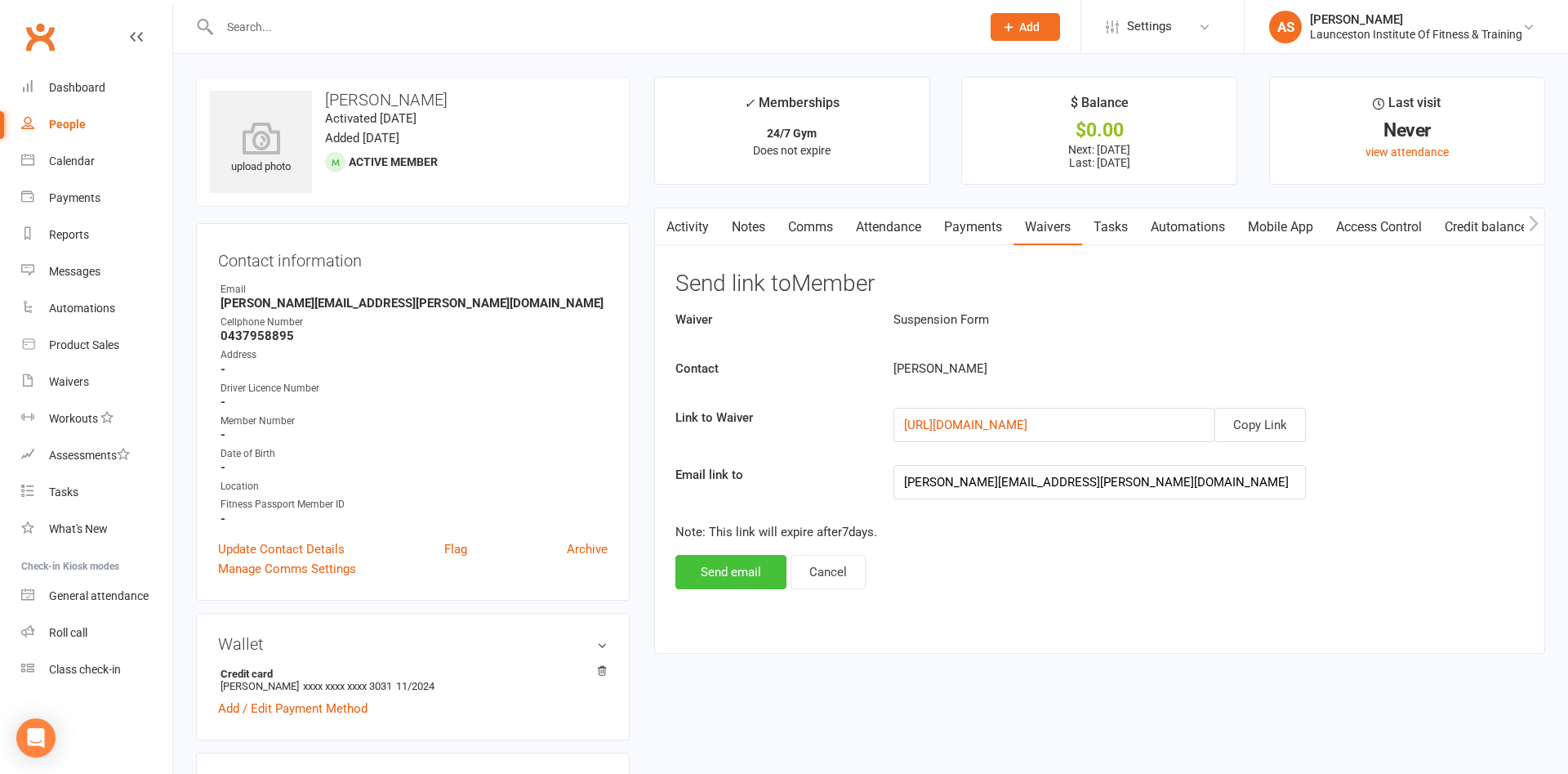
click at [742, 575] on button "Send email" at bounding box center [731, 571] width 111 height 34
